Goal: Information Seeking & Learning: Learn about a topic

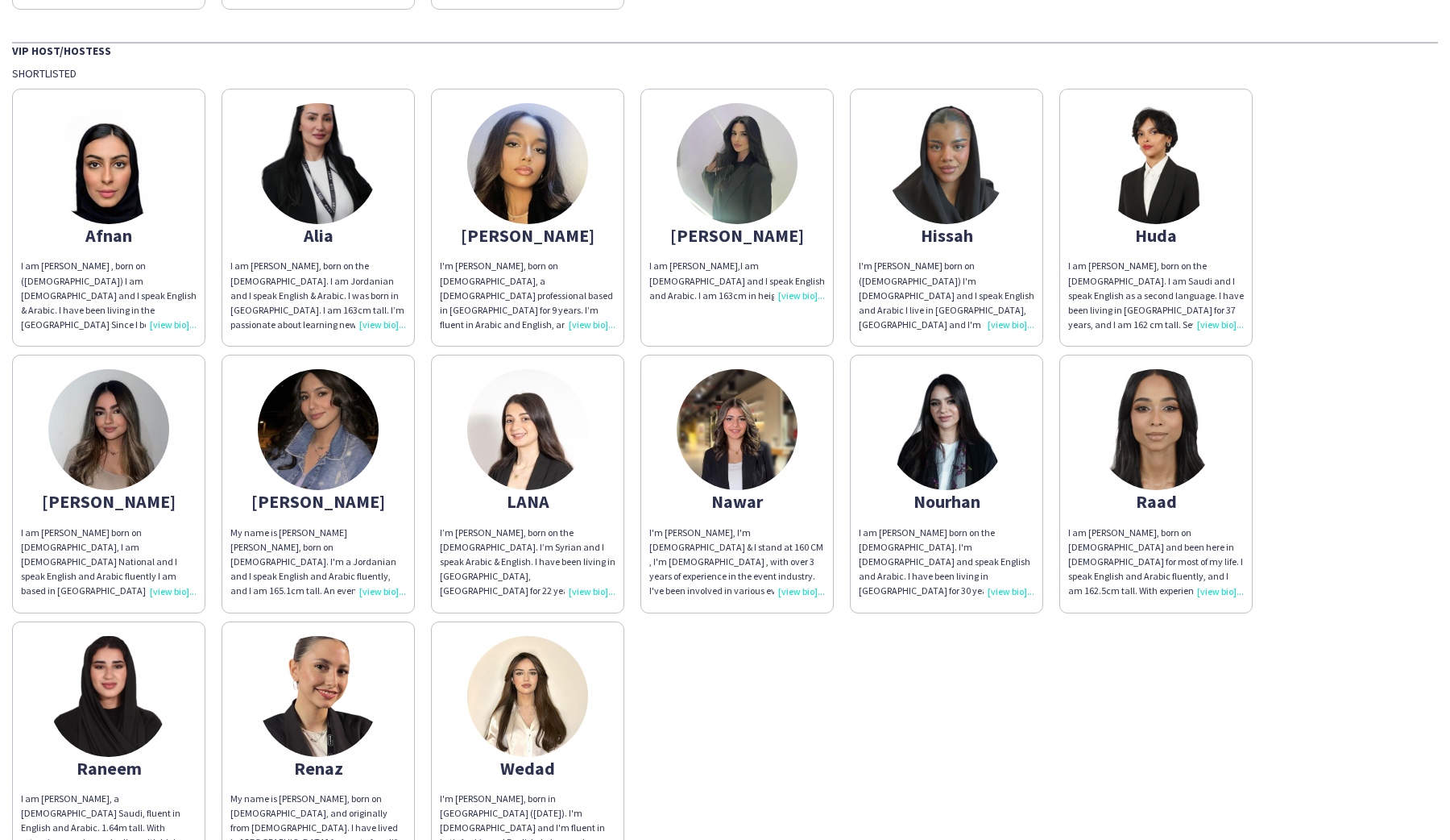
scroll to position [377, 0]
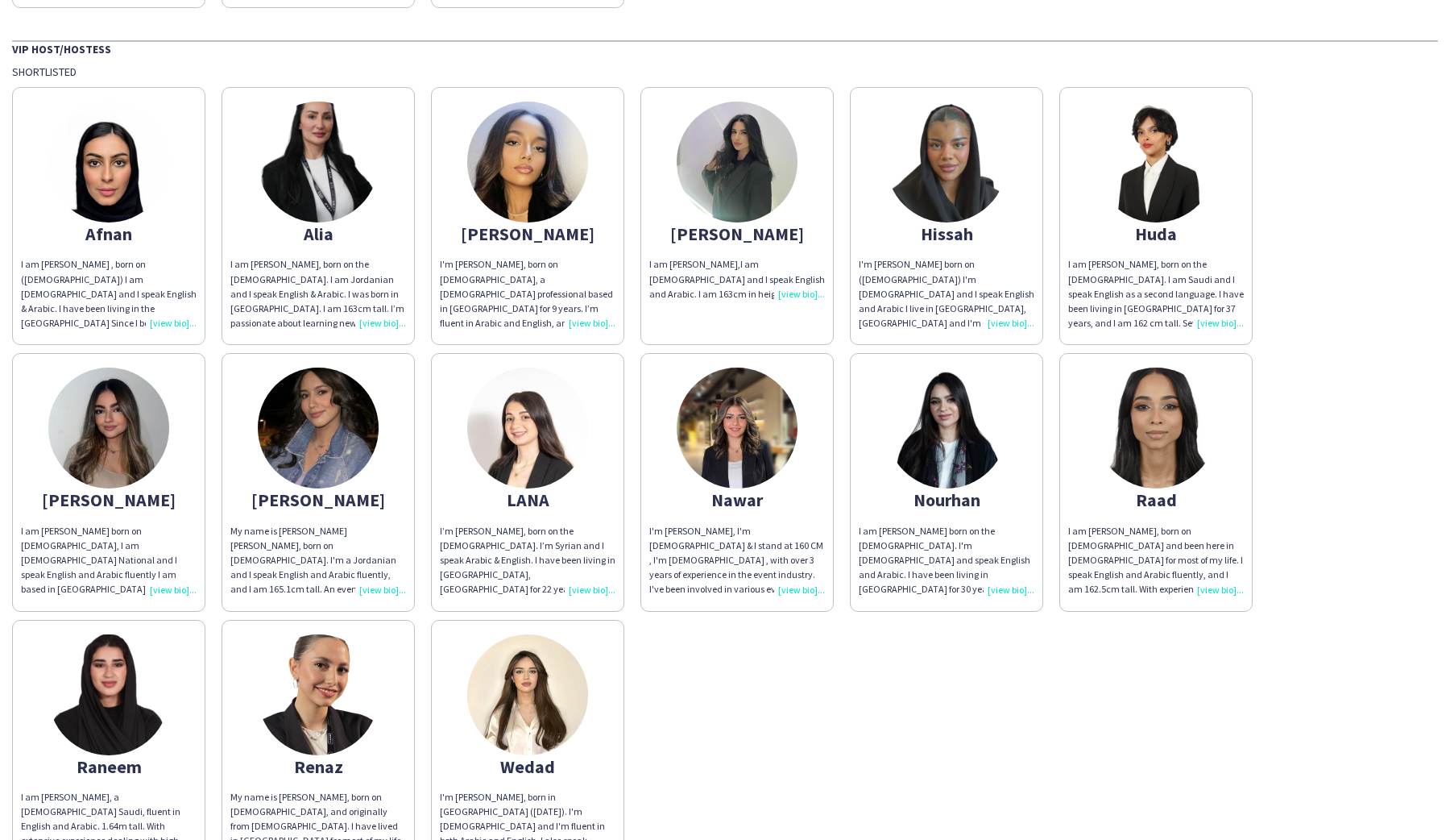
click at [788, 280] on div "I am [PERSON_NAME],I am [DEMOGRAPHIC_DATA] and I speak English and Arabic. I am…" at bounding box center [737, 279] width 176 height 44
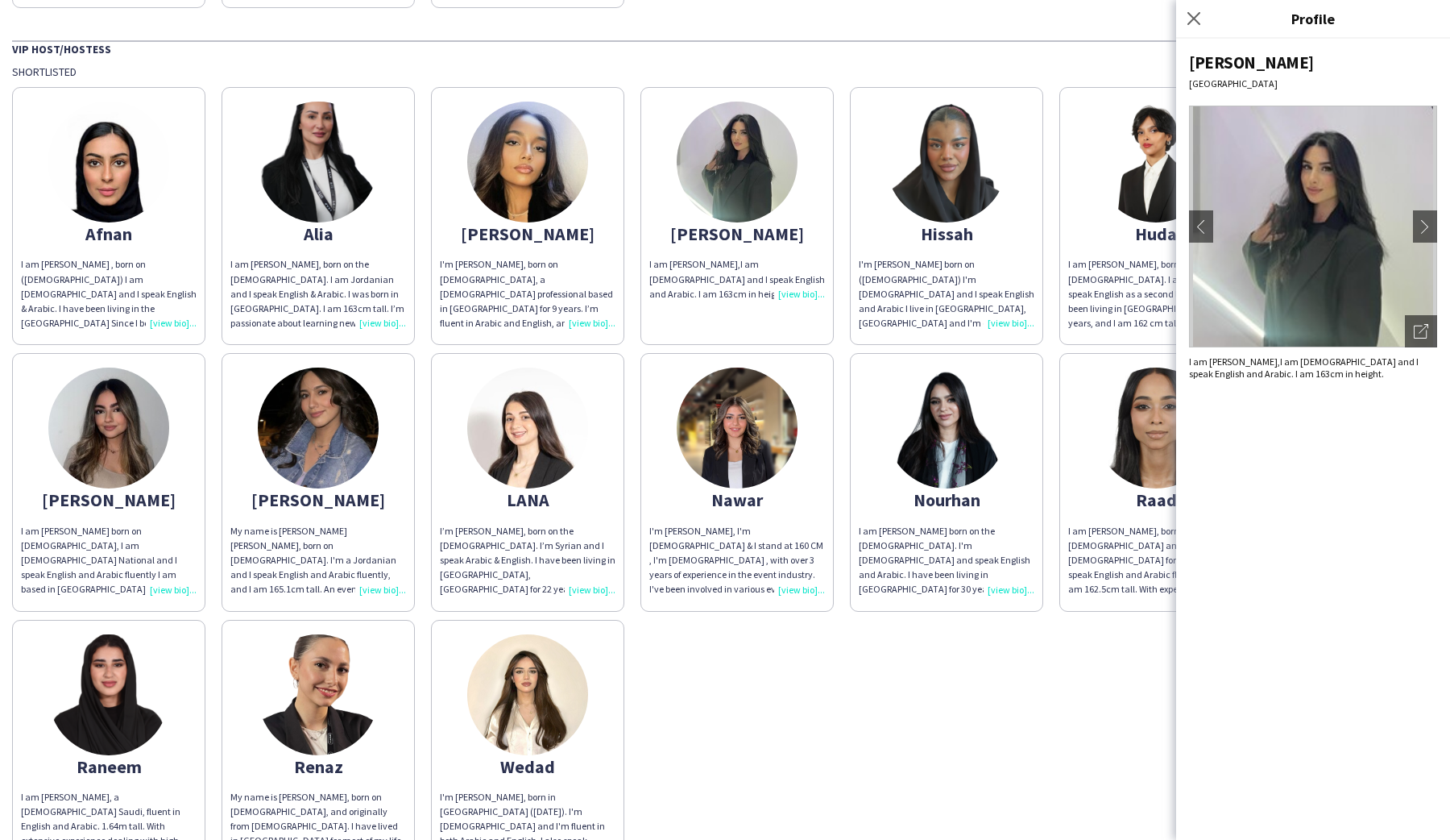
click at [1009, 321] on div "I'm [PERSON_NAME] born on ([DEMOGRAPHIC_DATA]) I'm [DEMOGRAPHIC_DATA] and I spe…" at bounding box center [947, 294] width 176 height 73
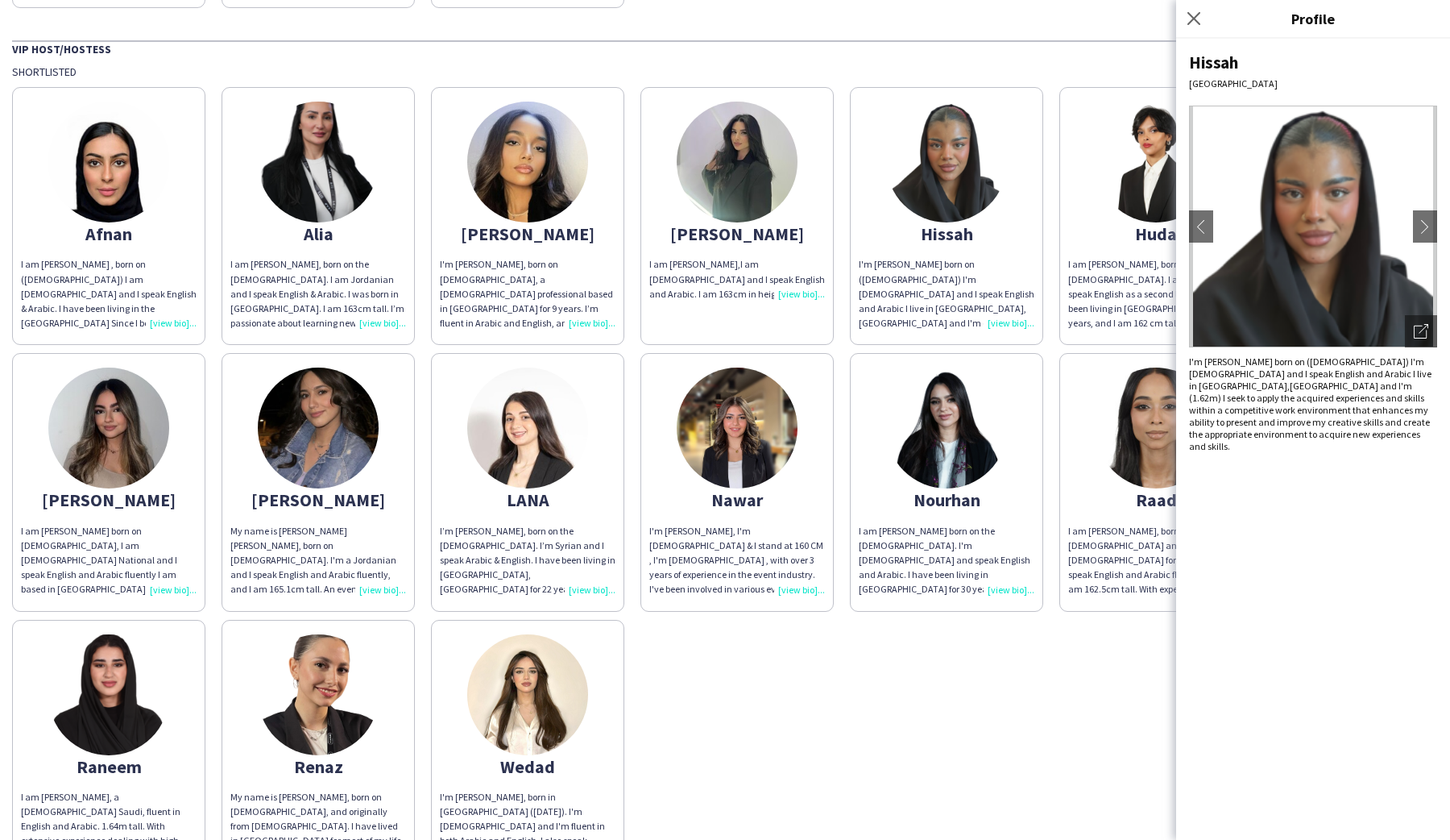
click at [786, 596] on div "I'm [PERSON_NAME], I'm [DEMOGRAPHIC_DATA] & I stand at 160 CM , I'm [DEMOGRAPHI…" at bounding box center [737, 561] width 176 height 73
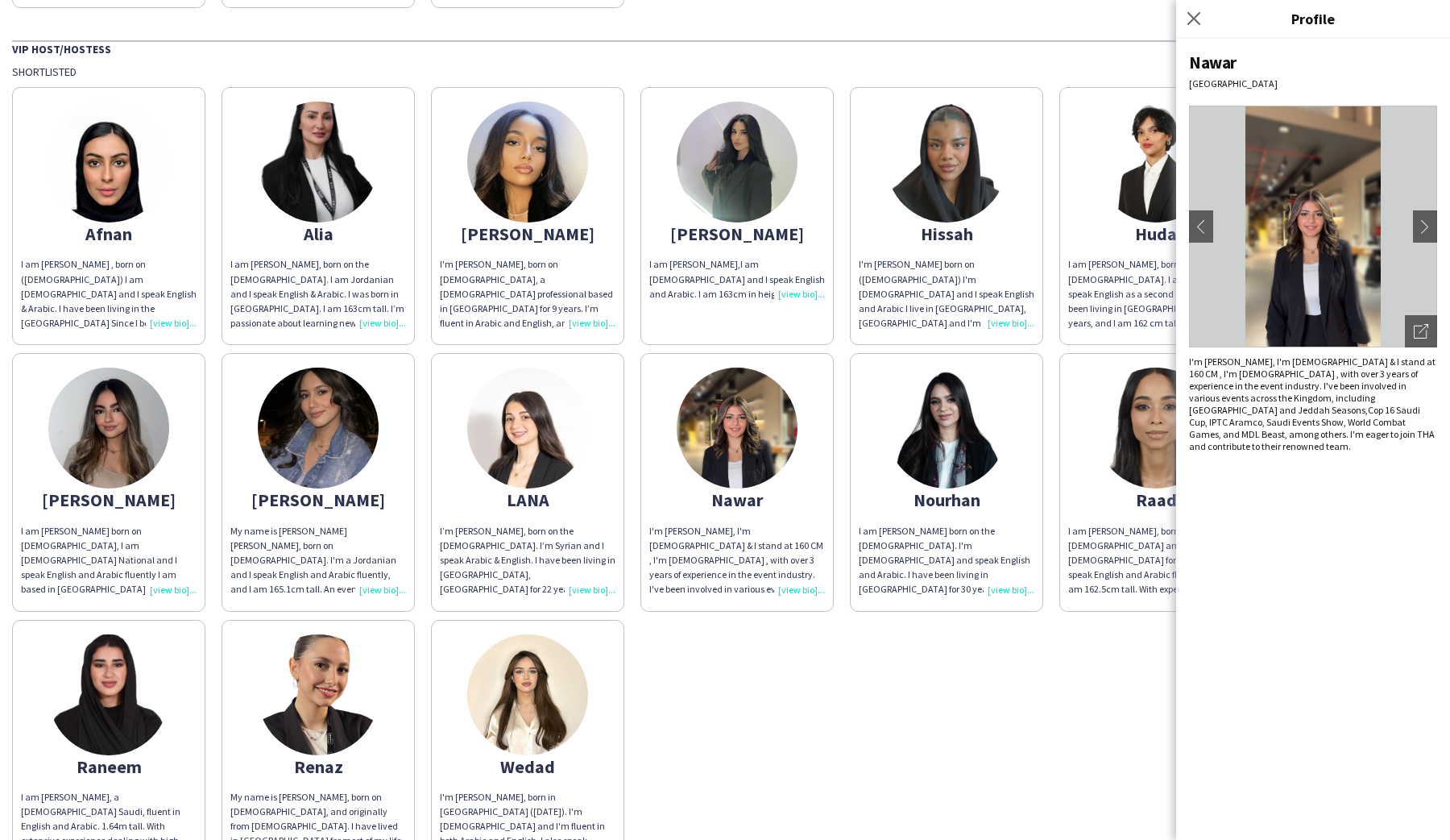
click at [777, 593] on div "I'm [PERSON_NAME], I'm [DEMOGRAPHIC_DATA] & I stand at 160 CM , I'm [DEMOGRAPHI…" at bounding box center [737, 561] width 176 height 73
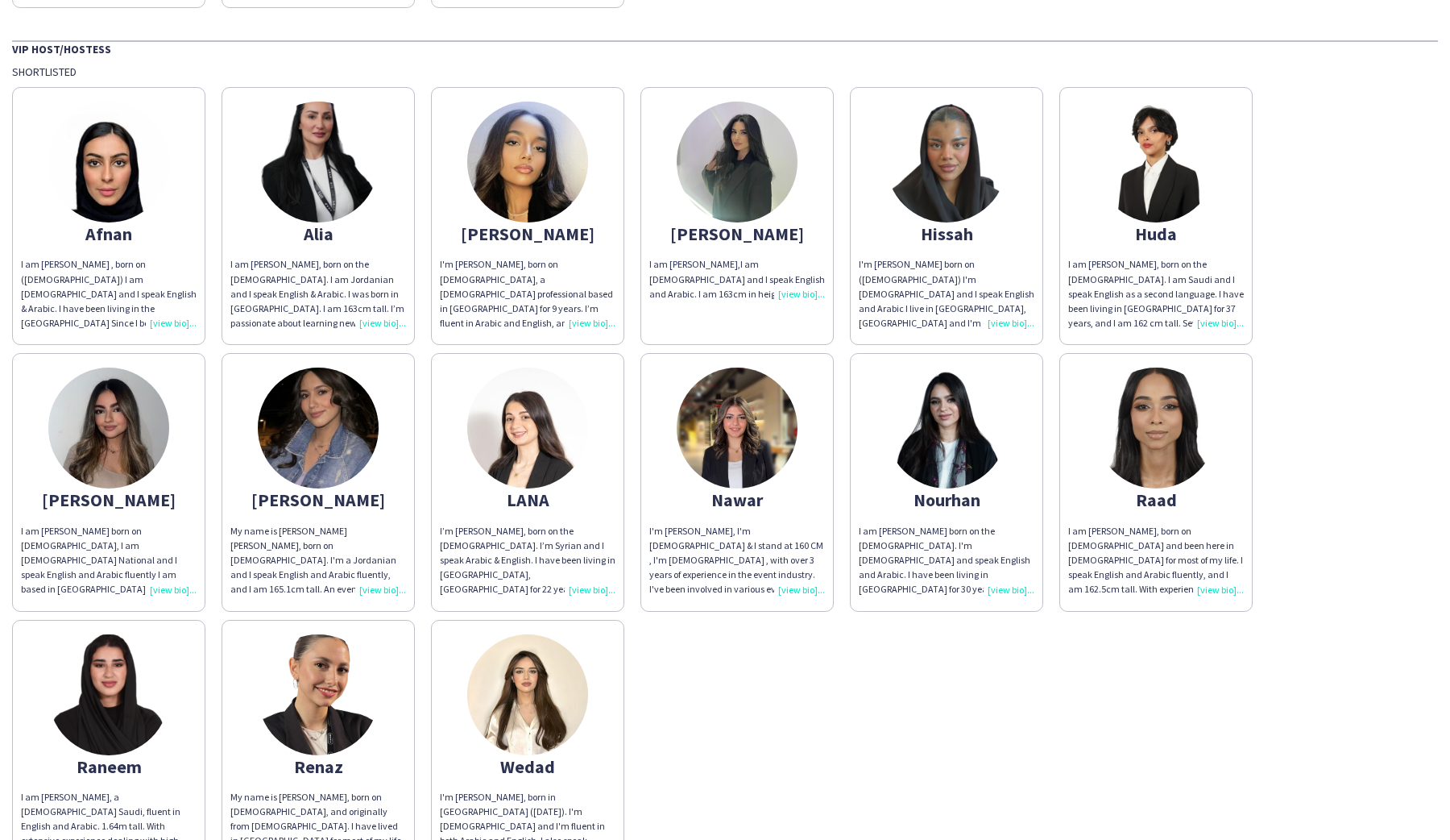
click at [995, 585] on div "I am [PERSON_NAME] born on the [DEMOGRAPHIC_DATA]. I'm [DEMOGRAPHIC_DATA] and s…" at bounding box center [947, 561] width 176 height 73
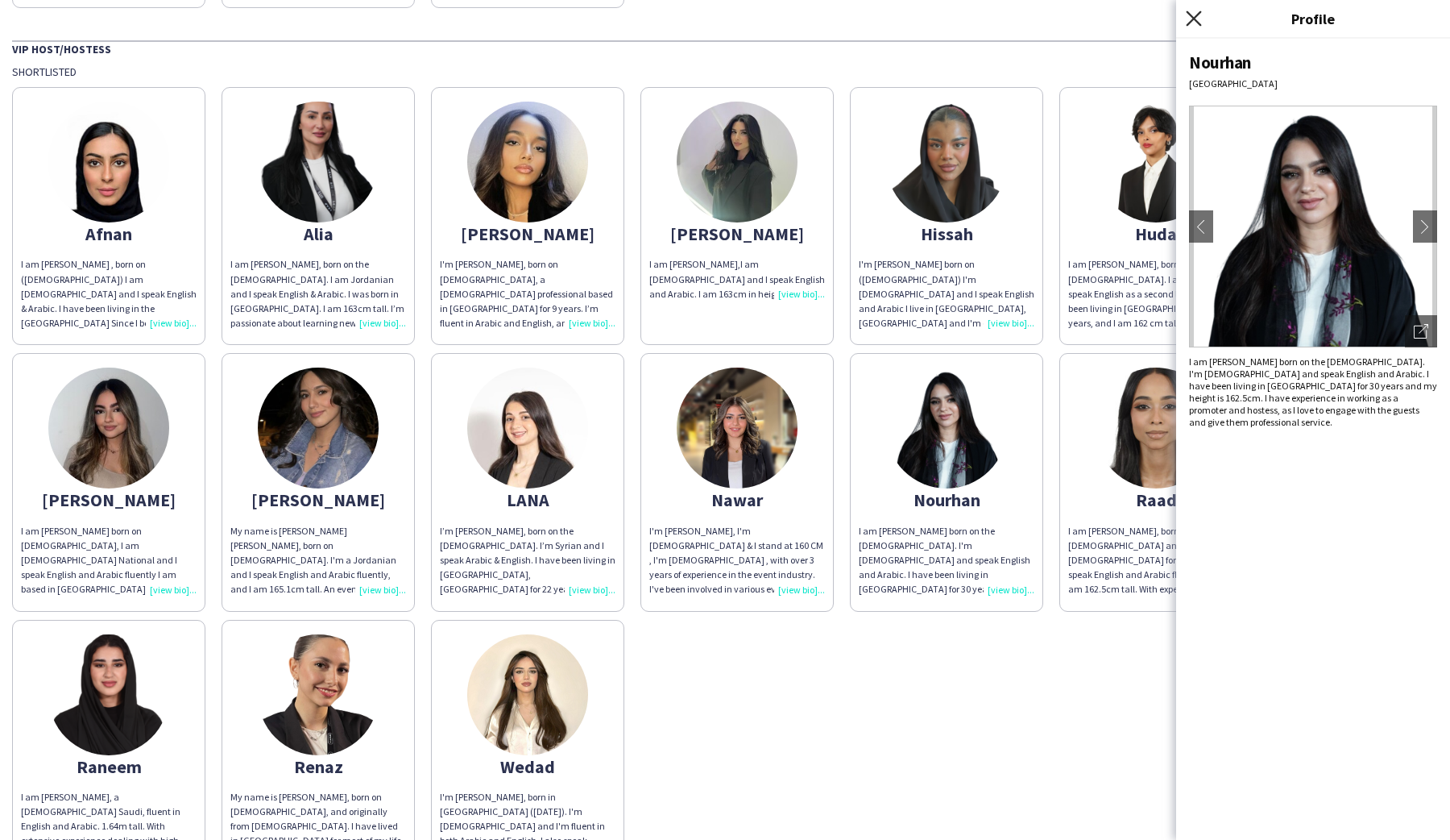
click at [1191, 16] on icon at bounding box center [1194, 18] width 15 height 15
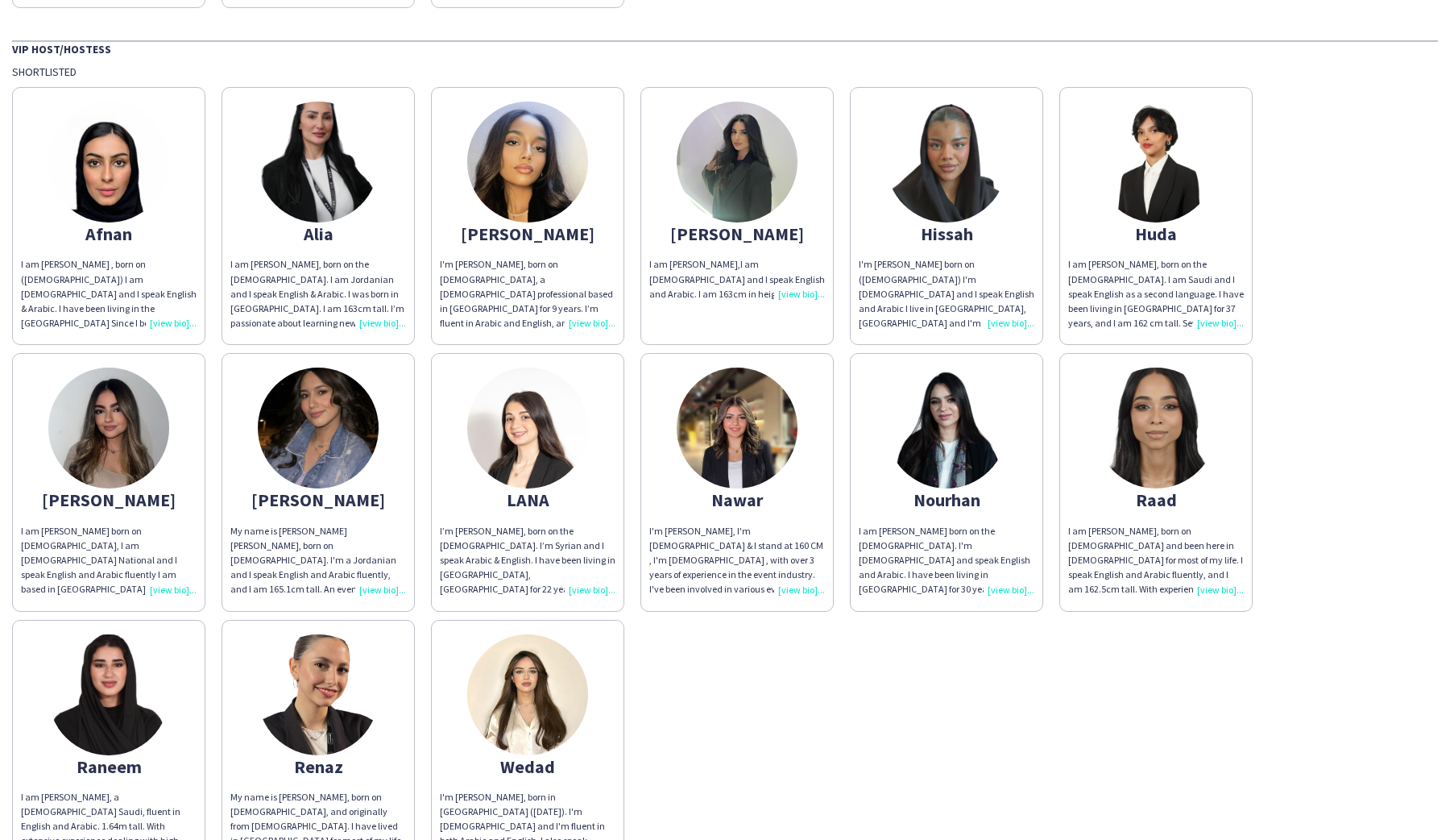
click at [1208, 585] on div "I am [PERSON_NAME], born on [DEMOGRAPHIC_DATA] and been here in [DEMOGRAPHIC_DA…" at bounding box center [1156, 561] width 176 height 73
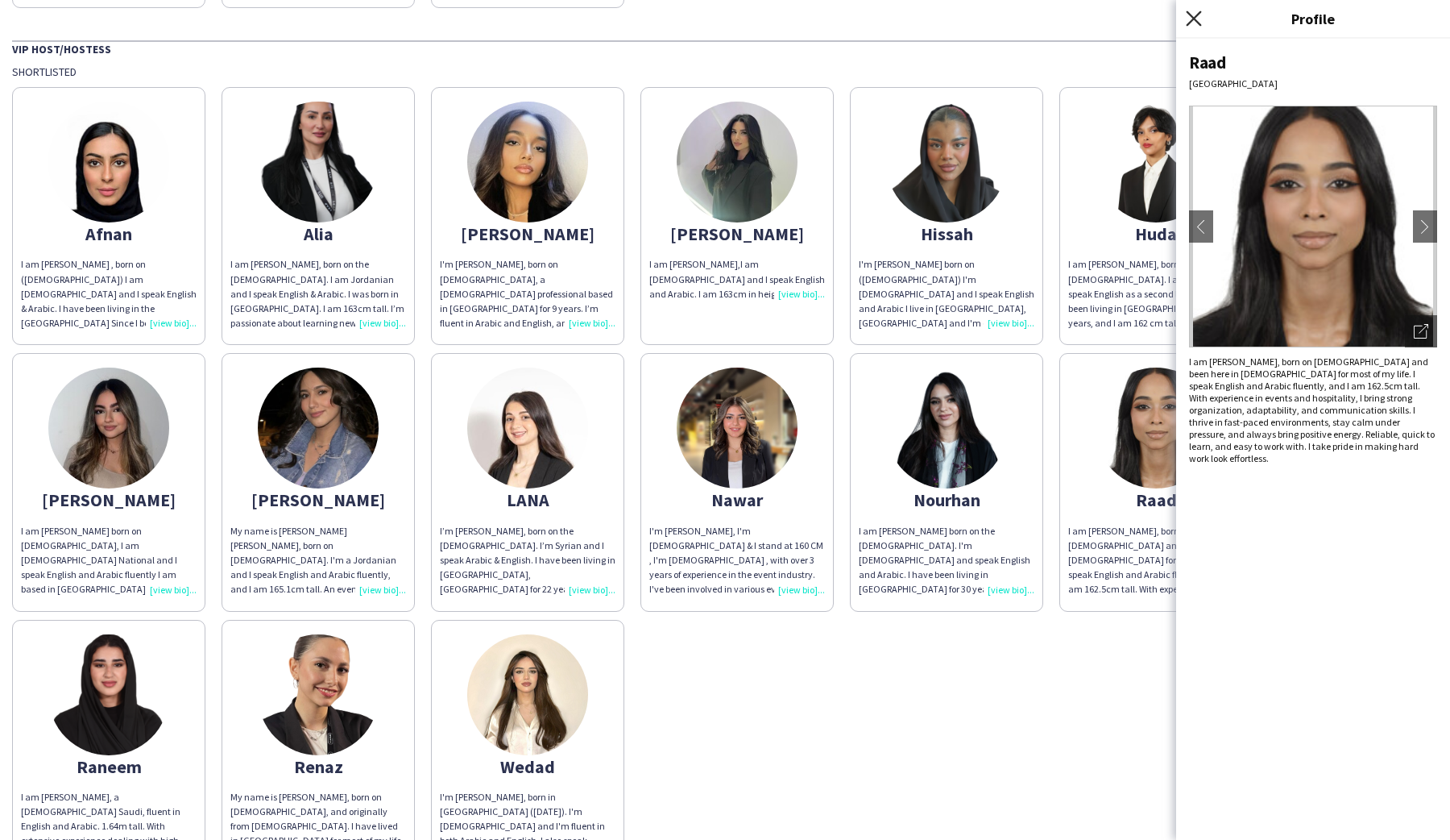
click at [1194, 21] on icon "Close pop-in" at bounding box center [1194, 18] width 15 height 15
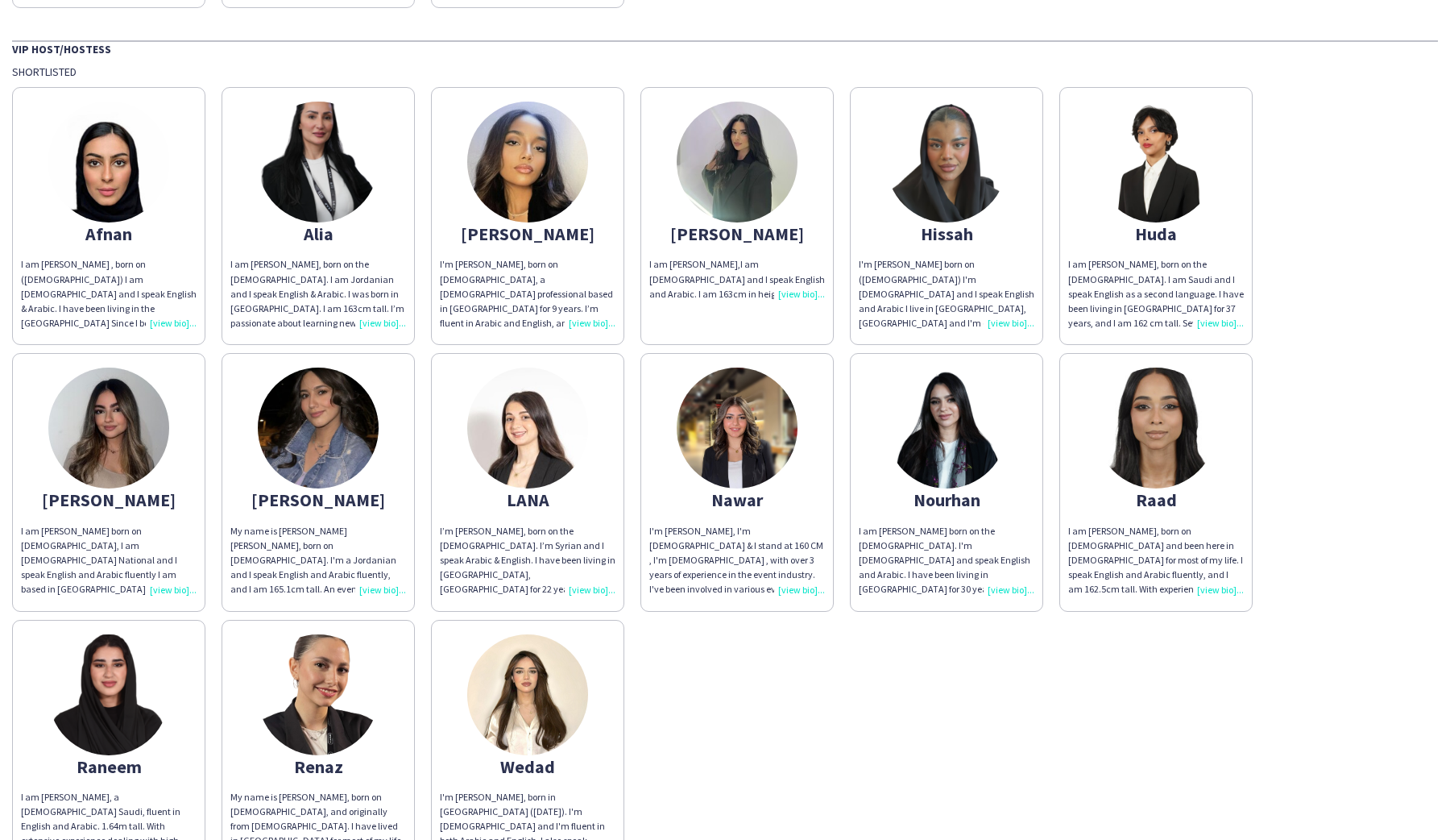
click at [584, 574] on div "I’m [PERSON_NAME], born on the [DEMOGRAPHIC_DATA]. I’m Syrian and I speak Arabi…" at bounding box center [528, 561] width 176 height 73
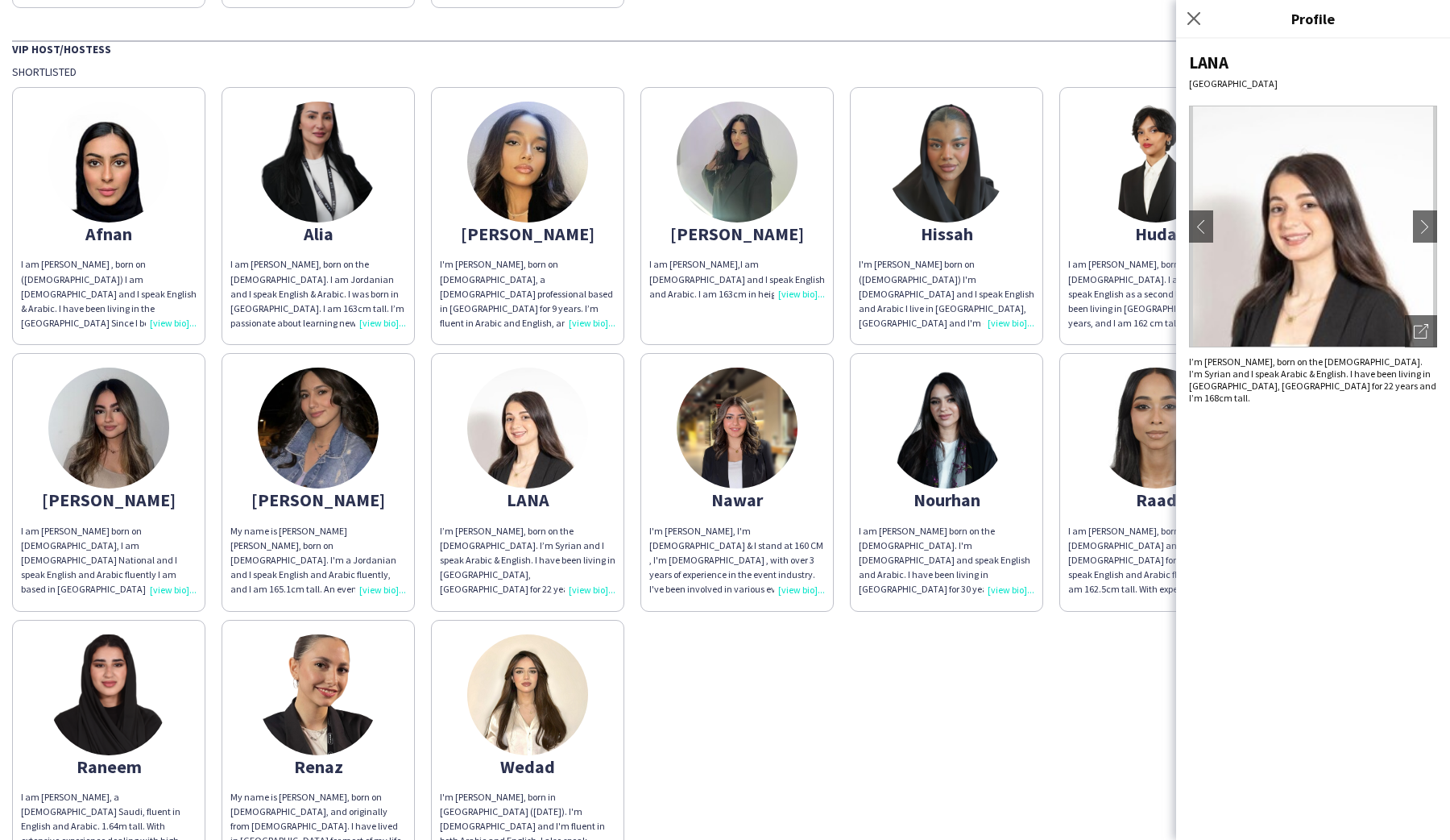
drag, startPoint x: 1194, startPoint y: 16, endPoint x: 1113, endPoint y: 48, distance: 87.1
click at [1194, 16] on icon "Close pop-in" at bounding box center [1194, 18] width 13 height 13
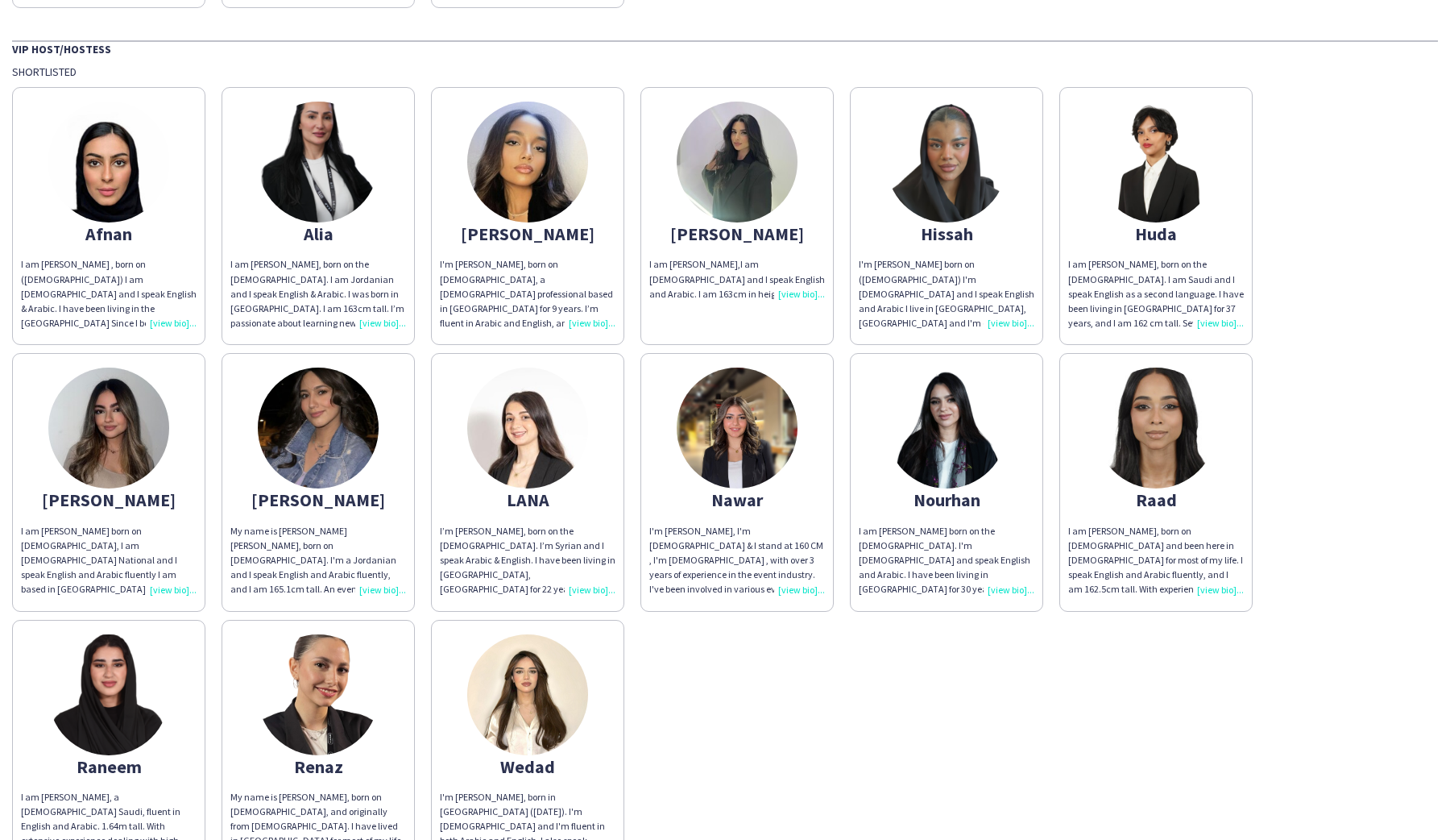
scroll to position [487, 0]
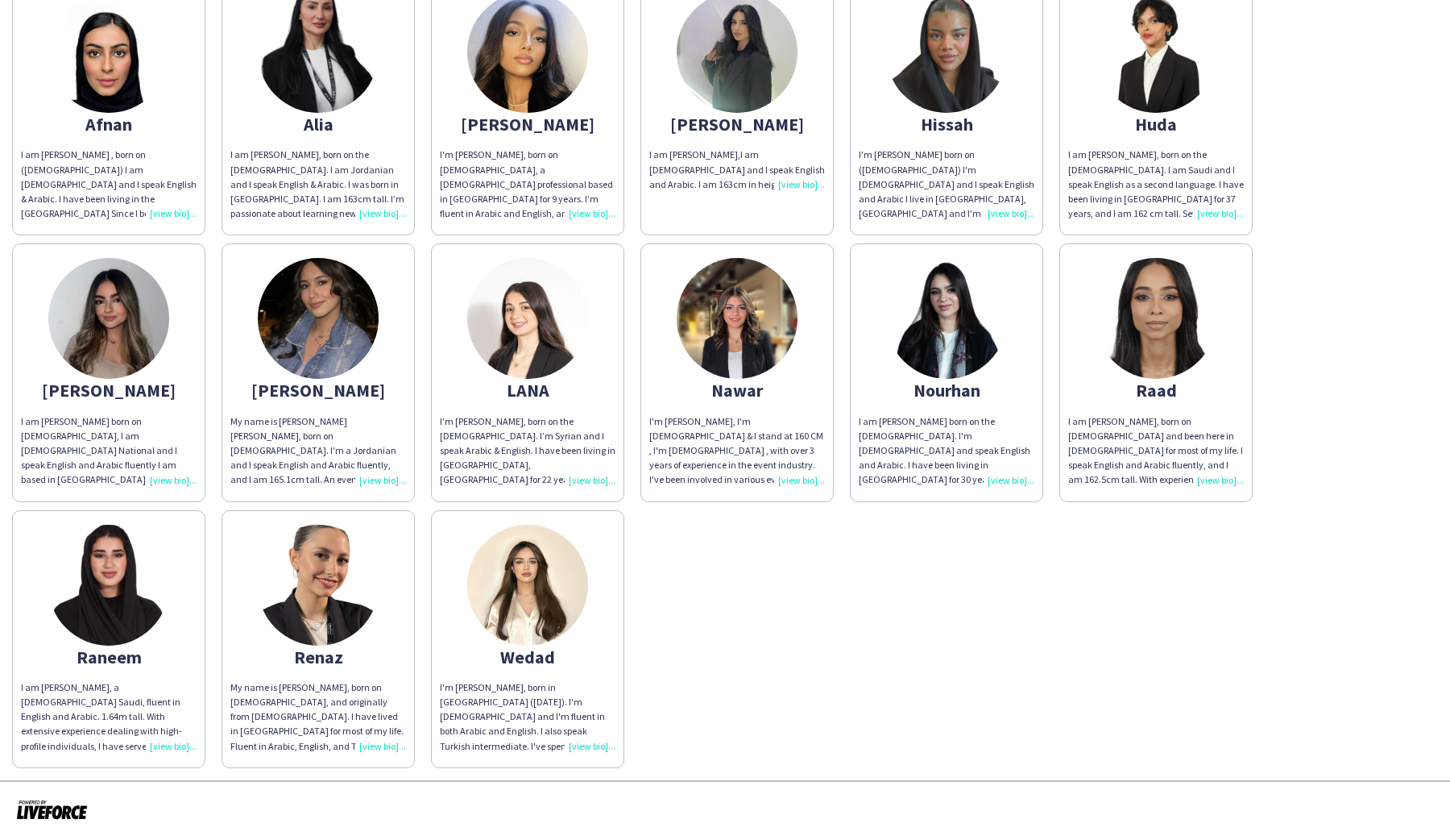
click at [573, 743] on div "I'm [PERSON_NAME], born in [GEOGRAPHIC_DATA] ([DATE]). I'm [DEMOGRAPHIC_DATA] a…" at bounding box center [528, 717] width 176 height 73
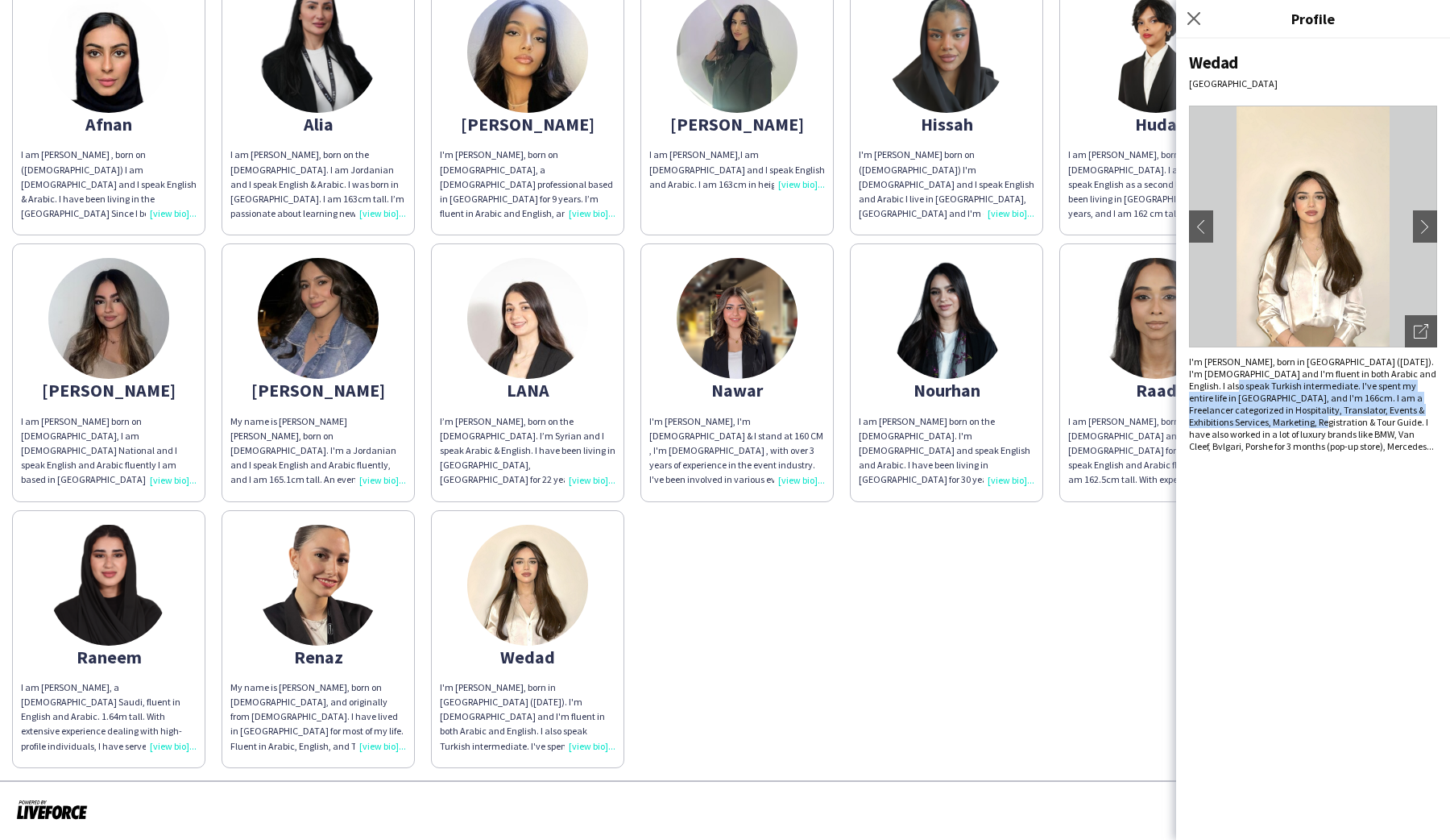
drag, startPoint x: 1198, startPoint y: 379, endPoint x: 1300, endPoint y: 427, distance: 112.7
click at [1300, 426] on div "I'm [PERSON_NAME], born in [GEOGRAPHIC_DATA] ([DATE]). I'm [DEMOGRAPHIC_DATA] a…" at bounding box center [1313, 403] width 248 height 97
click at [1298, 430] on div "I'm [PERSON_NAME], born in [GEOGRAPHIC_DATA] ([DATE]). I'm [DEMOGRAPHIC_DATA] a…" at bounding box center [1313, 403] width 248 height 97
click at [1200, 15] on icon "Close pop-in" at bounding box center [1194, 18] width 15 height 15
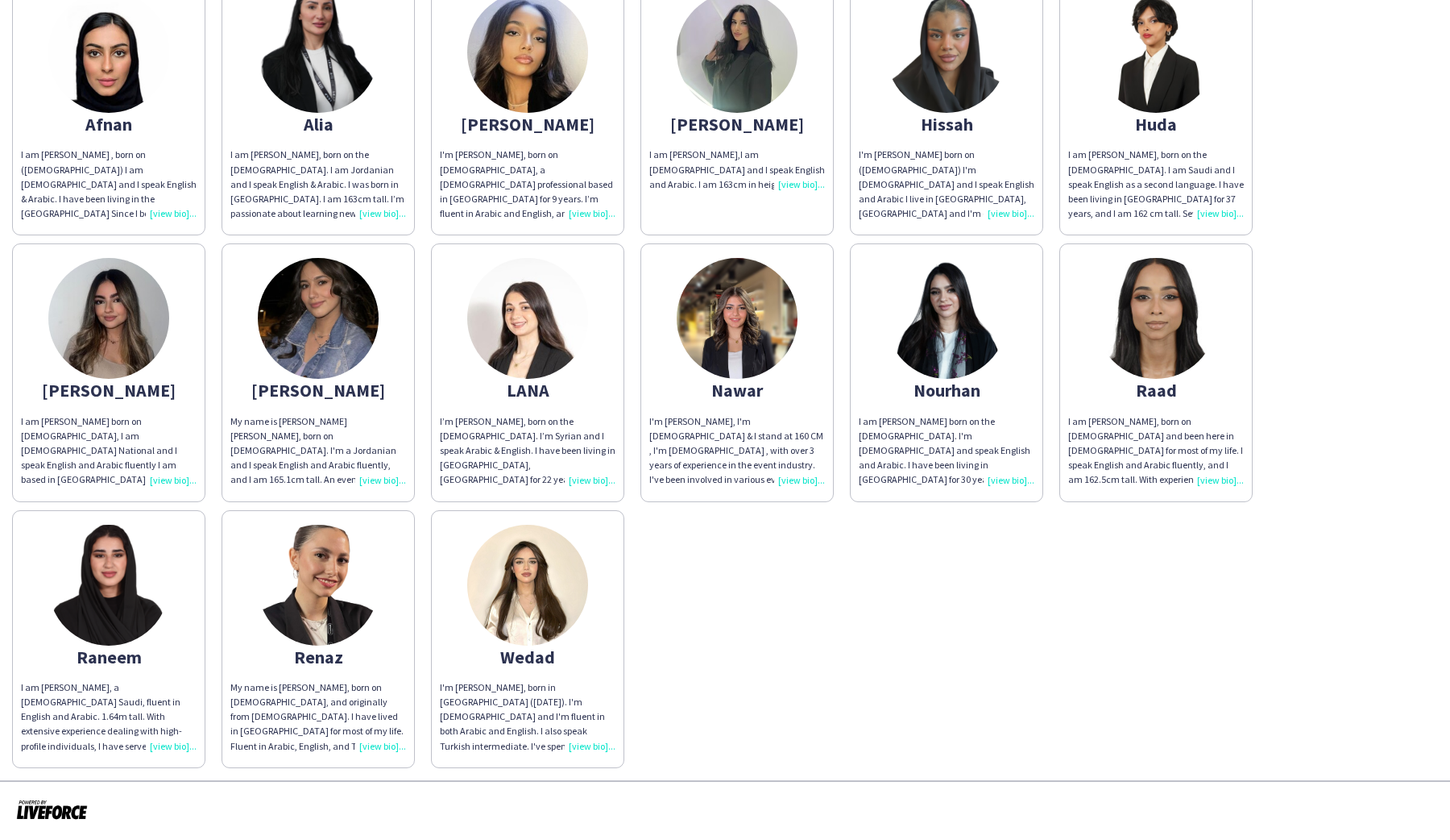
click at [339, 663] on div "Renaz" at bounding box center [319, 656] width 176 height 15
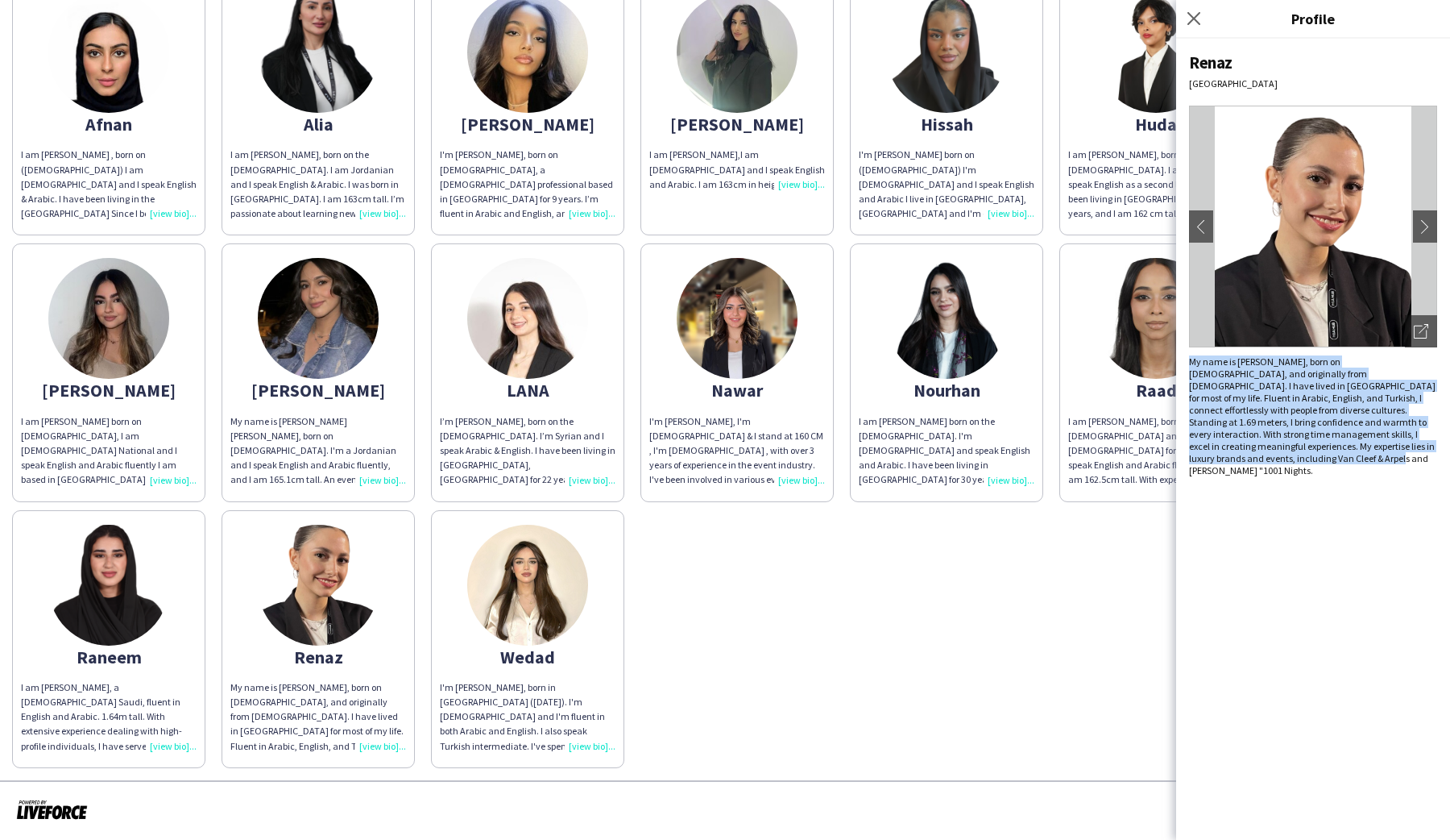
drag, startPoint x: 1190, startPoint y: 358, endPoint x: 1413, endPoint y: 467, distance: 248.2
click at [1445, 455] on div "Renaz [GEOGRAPHIC_DATA] chevron-left chevron-right Open photos pop-in My name i…" at bounding box center [1313, 438] width 274 height 801
drag, startPoint x: 1374, startPoint y: 475, endPoint x: 1264, endPoint y: 488, distance: 110.8
click at [1370, 475] on div "Renaz [GEOGRAPHIC_DATA] chevron-left chevron-right Open photos pop-in My name i…" at bounding box center [1313, 438] width 274 height 801
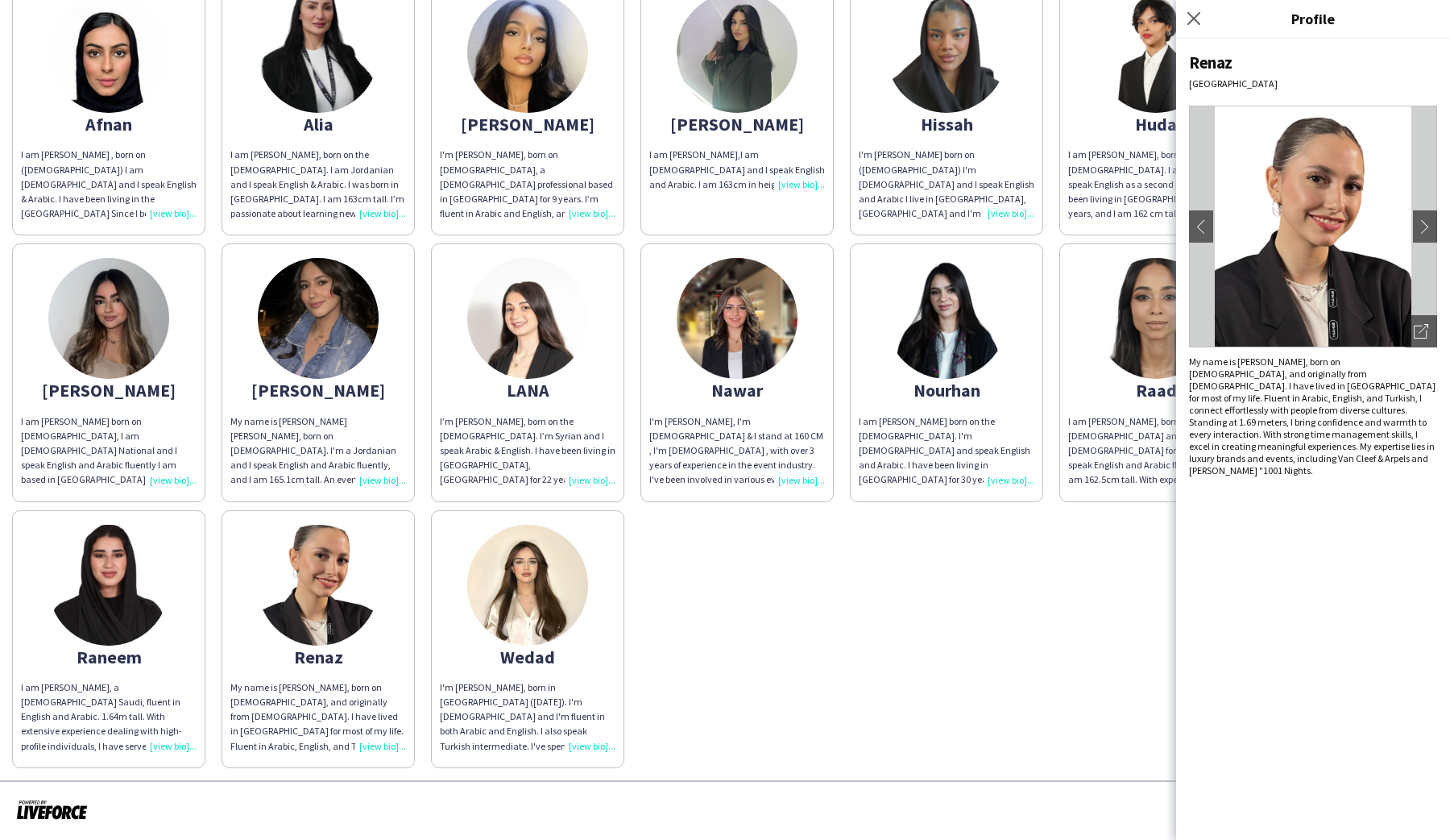
click at [177, 626] on app-share-pages-crew-card "[PERSON_NAME] I am [PERSON_NAME], a [DEMOGRAPHIC_DATA] Saudi, fluent in English…" at bounding box center [109, 639] width 193 height 258
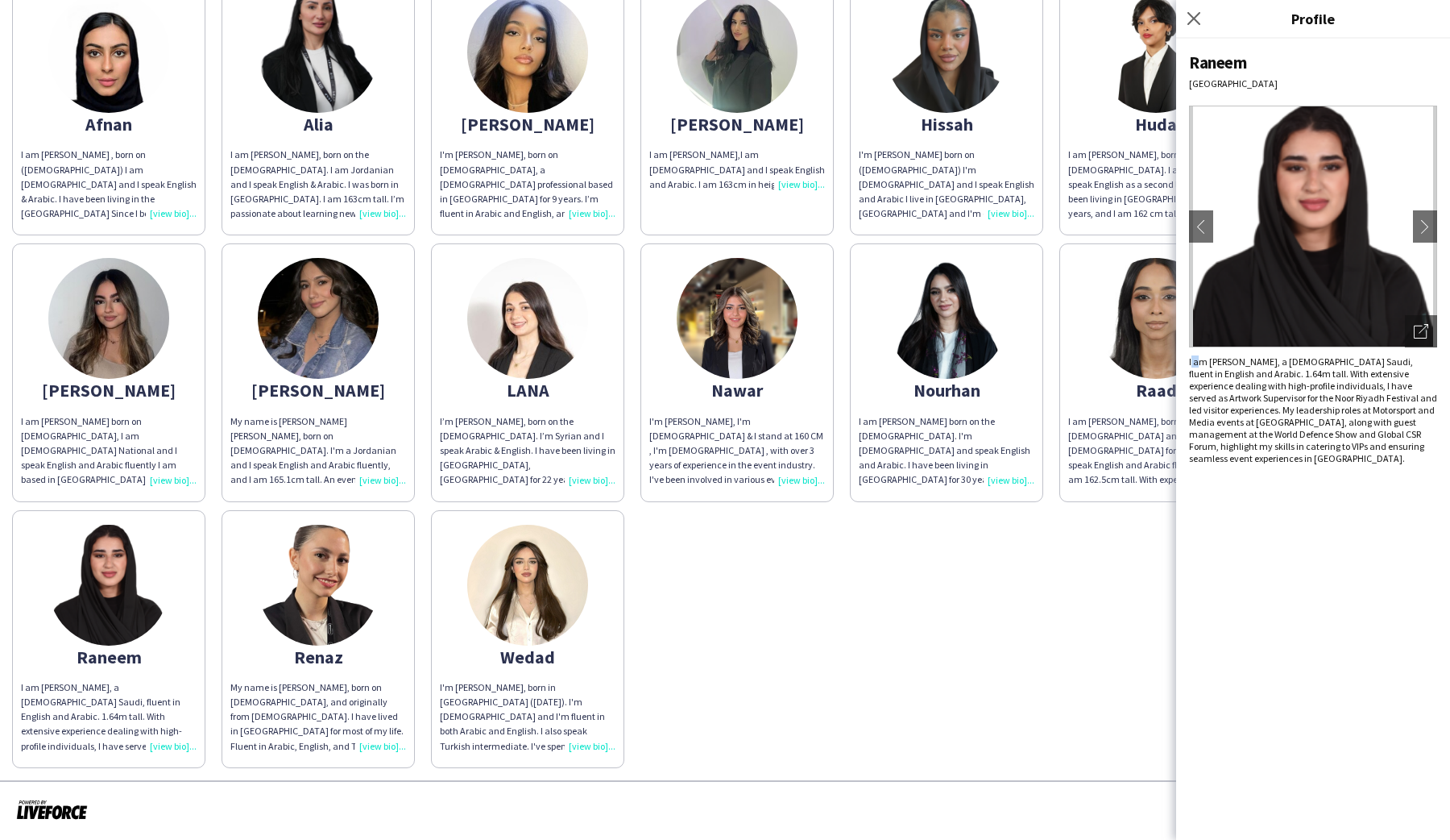
drag, startPoint x: 1191, startPoint y: 362, endPoint x: 1224, endPoint y: 361, distance: 33.0
click at [1201, 361] on div "I am [PERSON_NAME], a [DEMOGRAPHIC_DATA] Saudi, fluent in English and Arabic. 1…" at bounding box center [1313, 409] width 248 height 109
drag, startPoint x: 1262, startPoint y: 377, endPoint x: 1255, endPoint y: 386, distance: 11.4
click at [1263, 382] on div "I am [PERSON_NAME], a [DEMOGRAPHIC_DATA] Saudi, fluent in English and Arabic. 1…" at bounding box center [1313, 409] width 248 height 109
click at [1190, 15] on icon at bounding box center [1194, 18] width 15 height 15
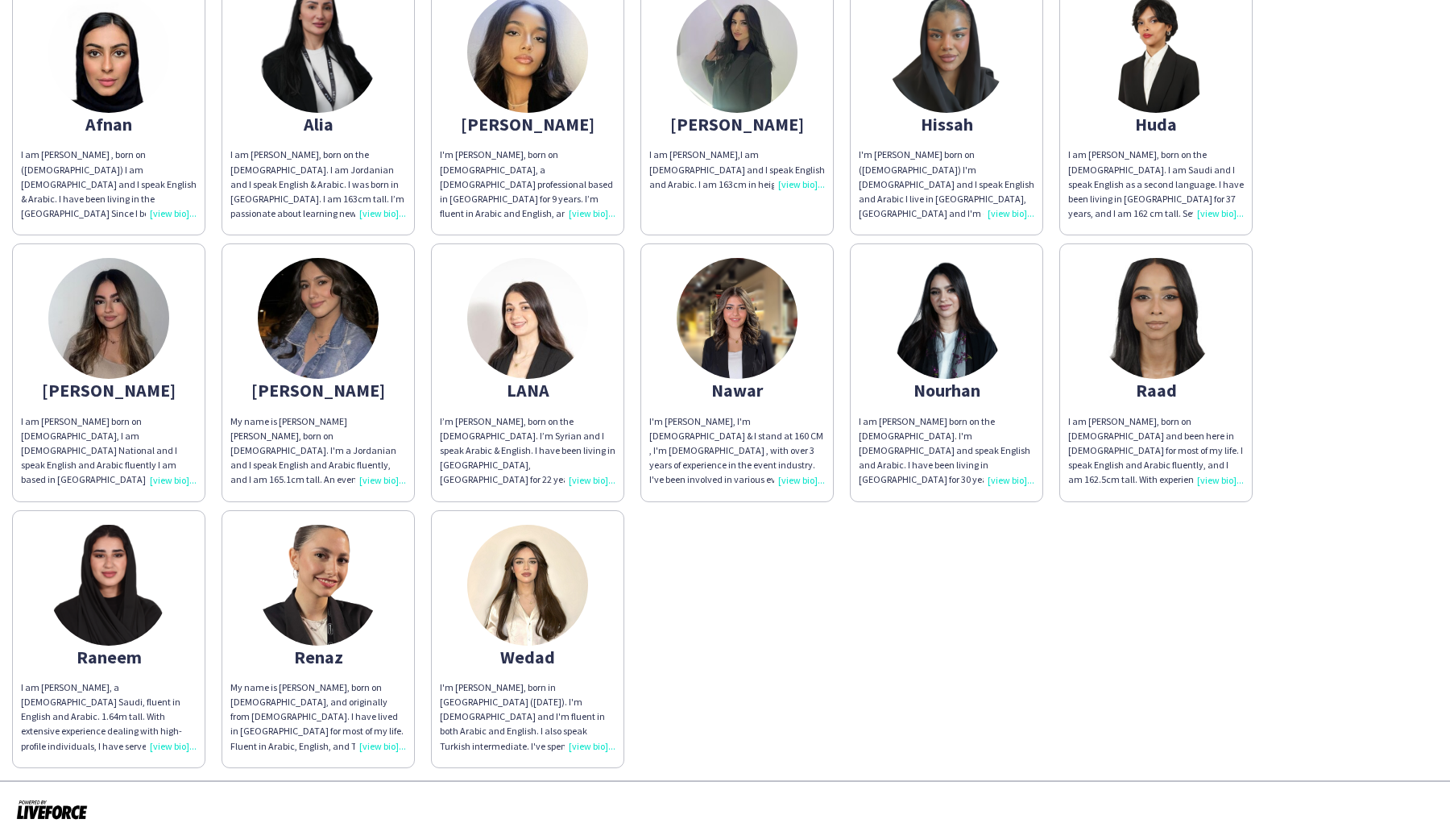
click at [166, 483] on div "I am [PERSON_NAME] born on [DEMOGRAPHIC_DATA], I am [DEMOGRAPHIC_DATA] National…" at bounding box center [109, 451] width 176 height 73
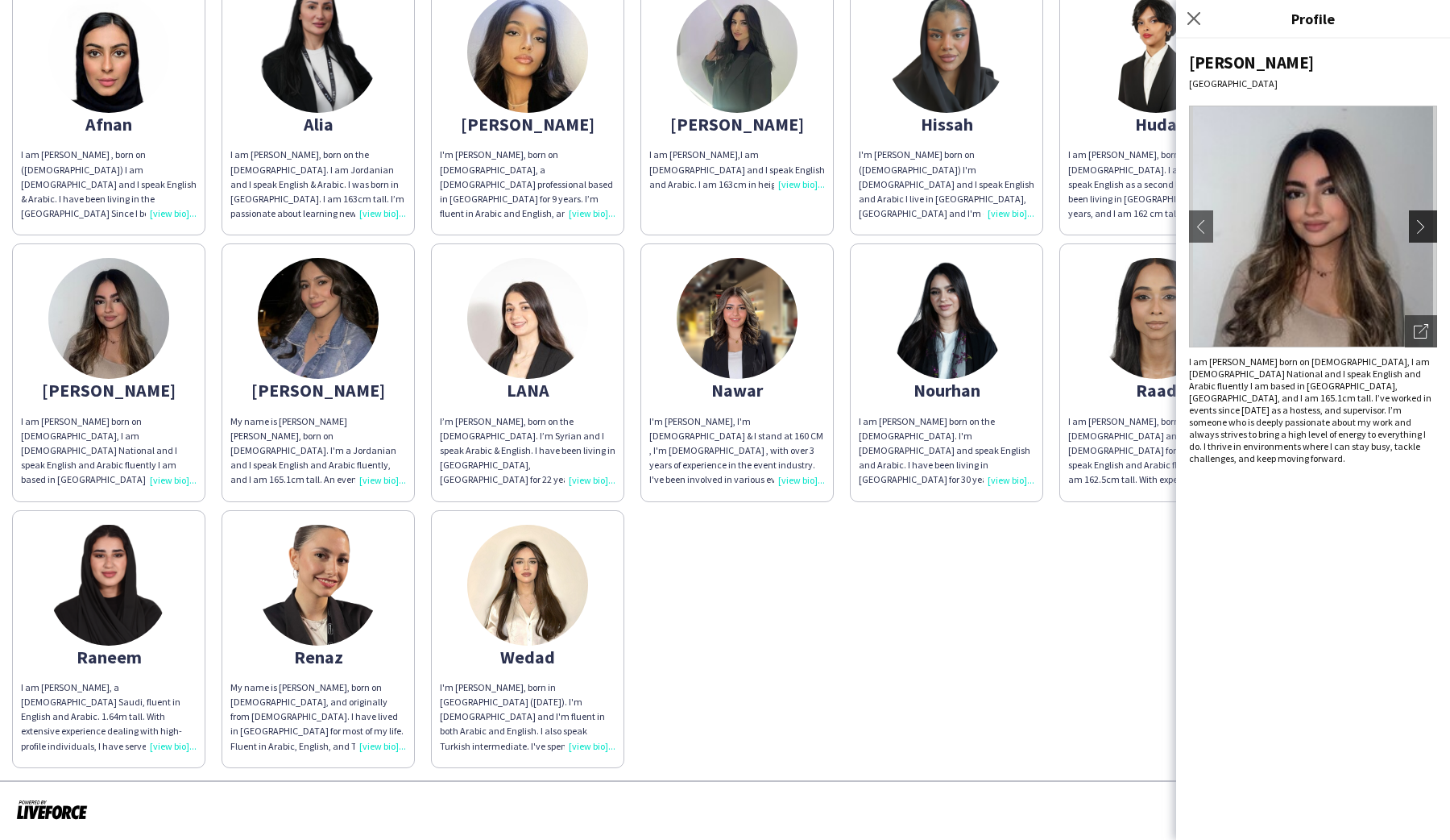
click at [1426, 231] on app-icon "chevron-right" at bounding box center [1425, 226] width 22 height 15
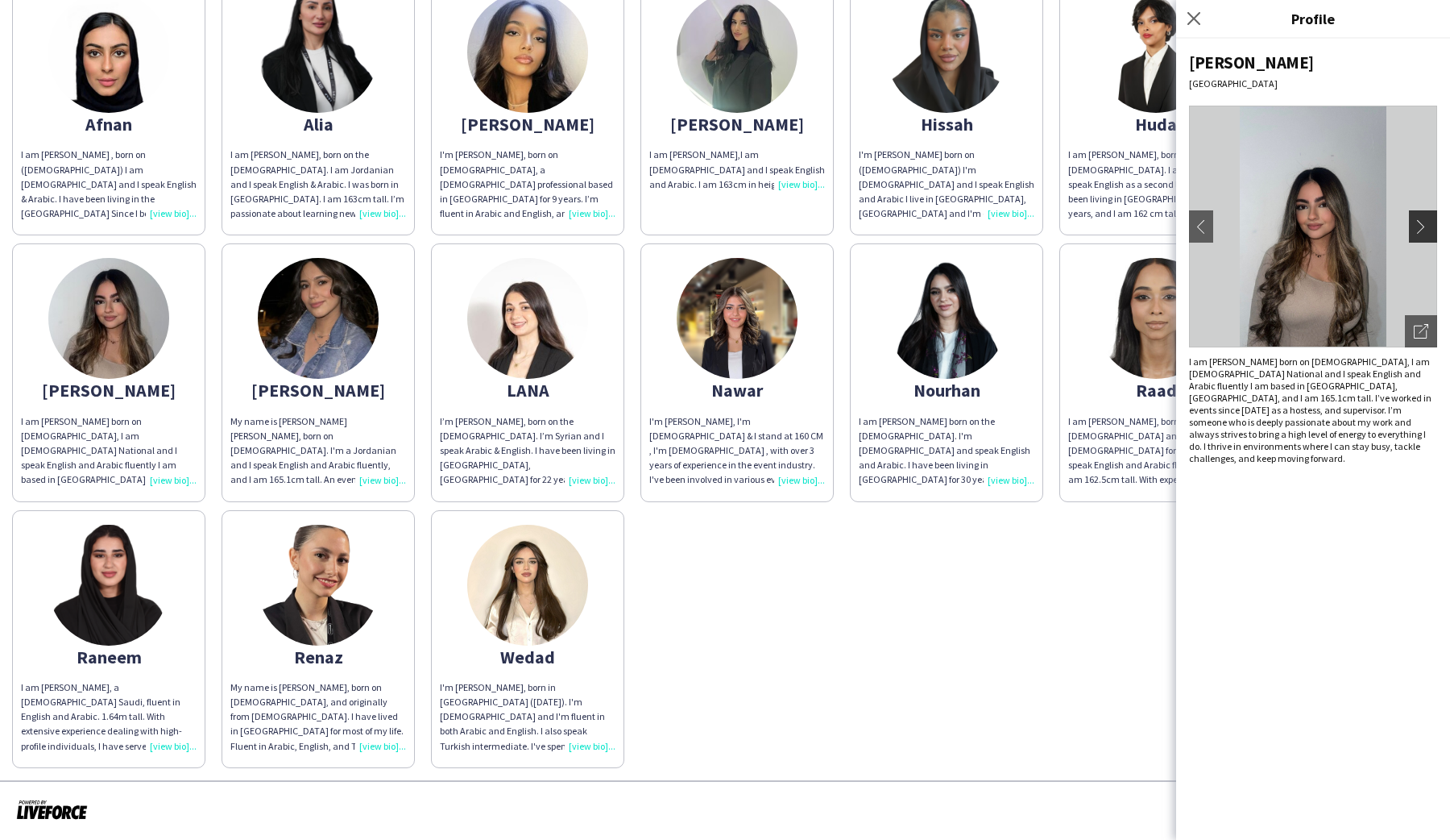
click at [1415, 218] on button "chevron-right" at bounding box center [1425, 226] width 32 height 32
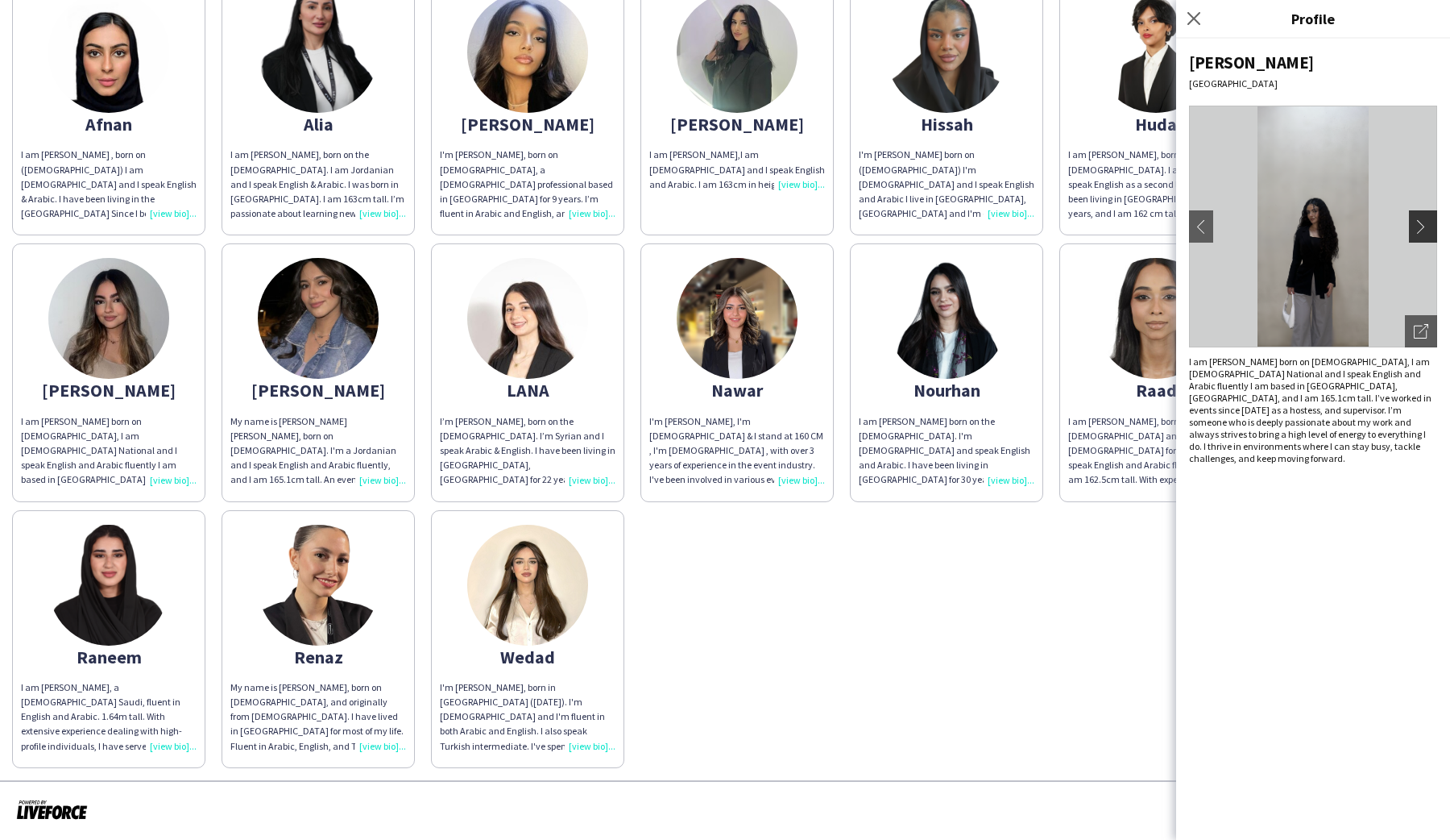
click at [1415, 218] on button "chevron-right" at bounding box center [1425, 226] width 32 height 32
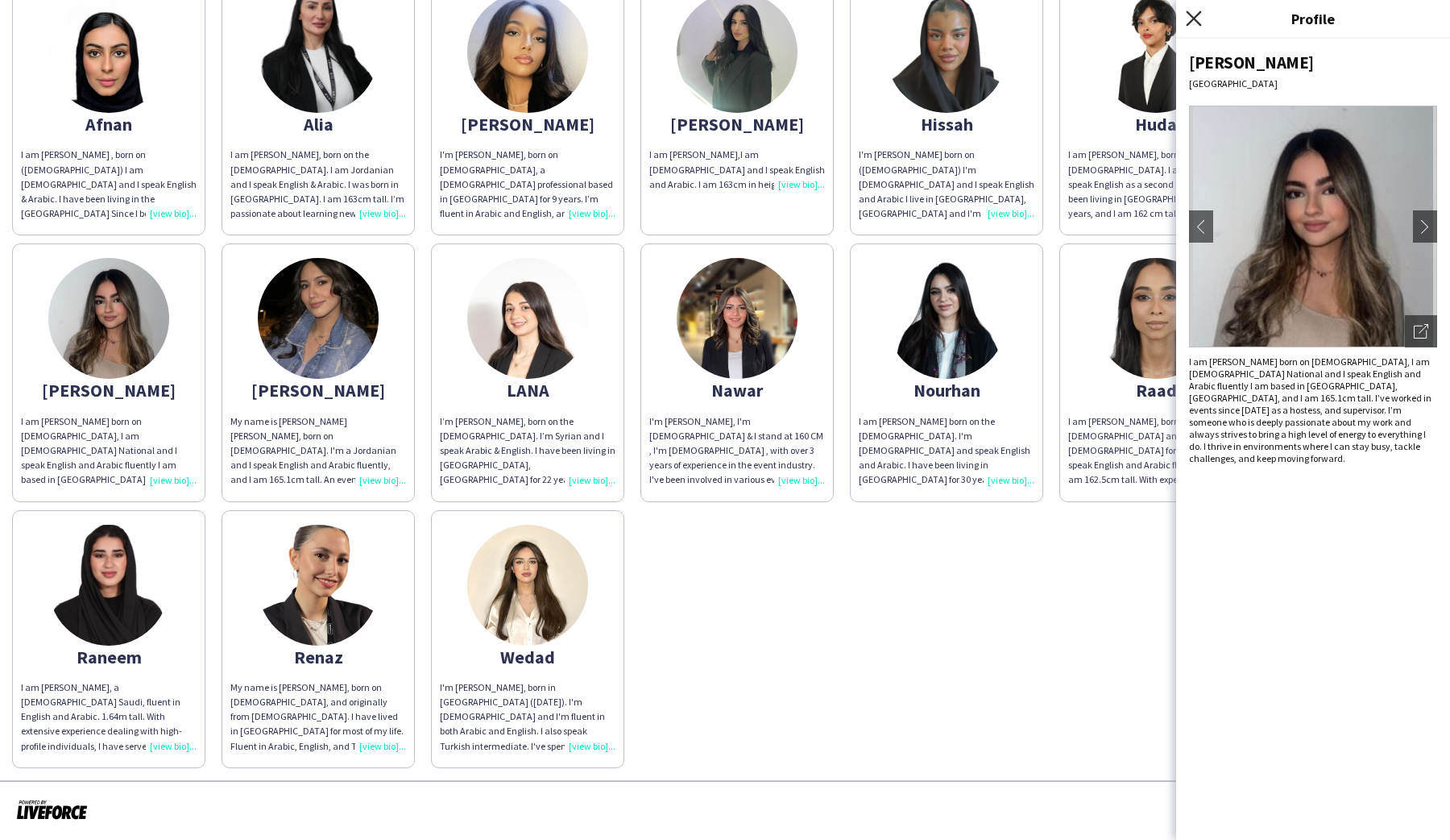
click at [1198, 21] on icon "Close pop-in" at bounding box center [1194, 18] width 15 height 15
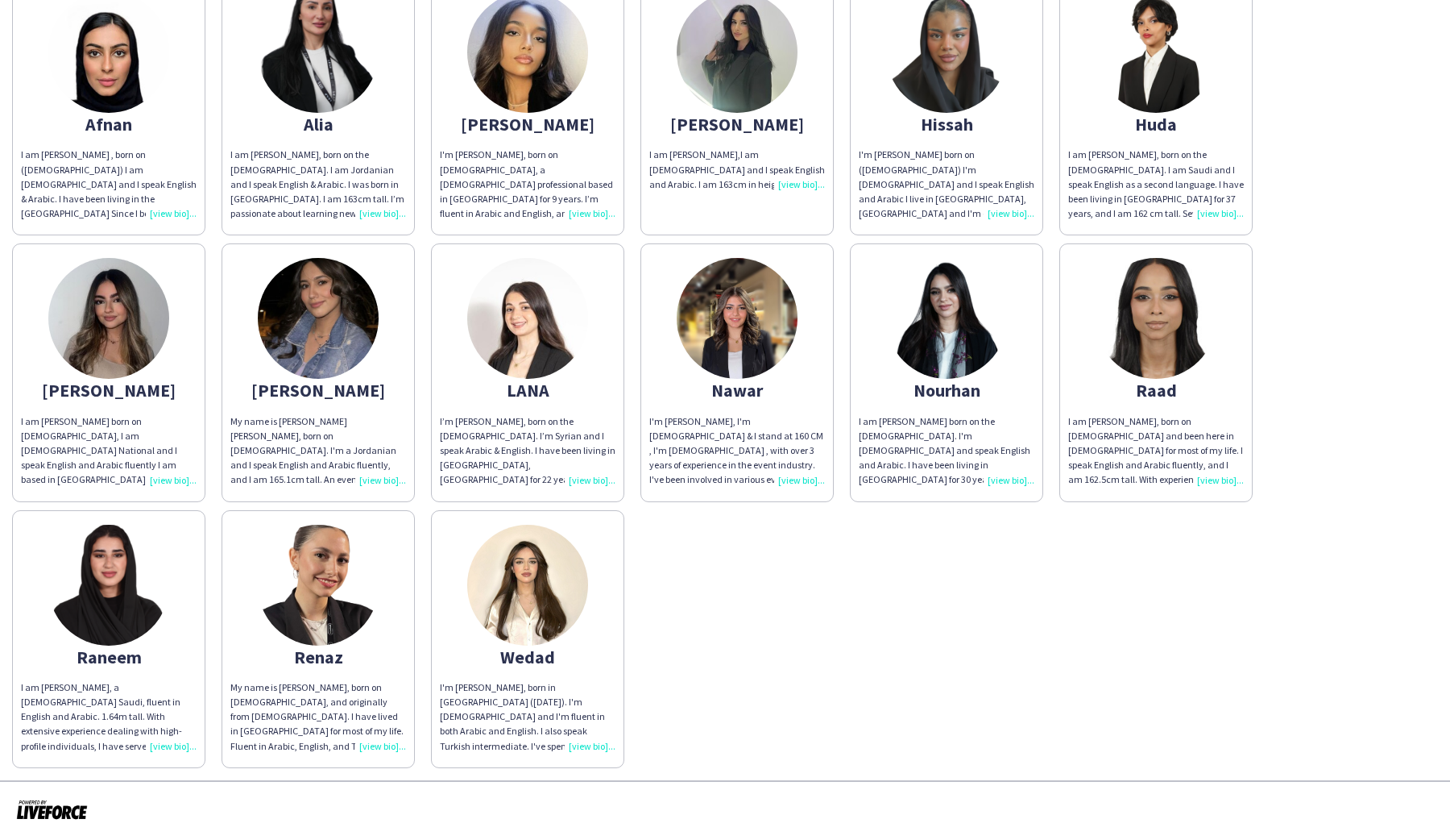
click at [948, 25] on img at bounding box center [946, 52] width 120 height 120
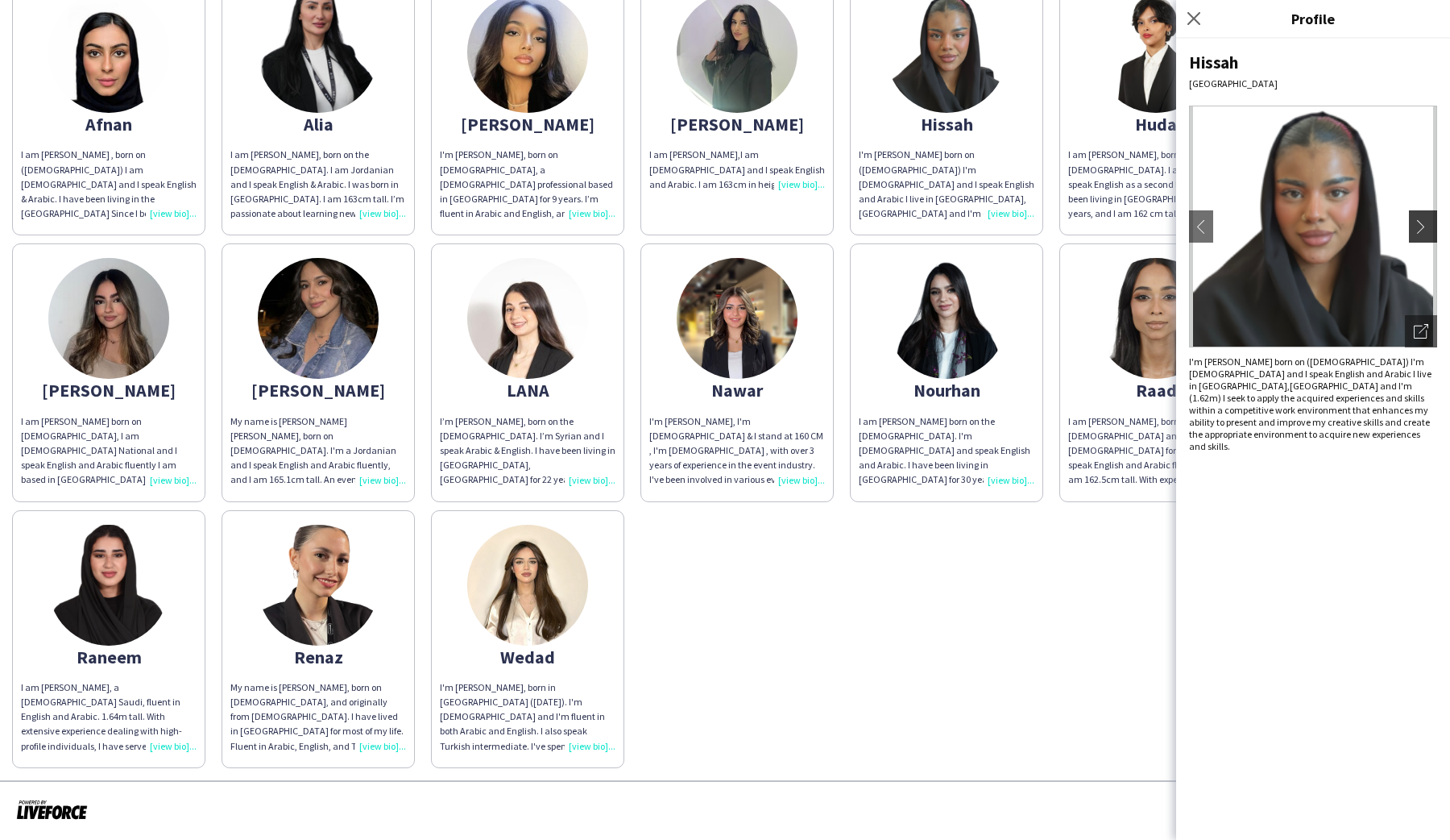
click at [1431, 234] on button "chevron-right" at bounding box center [1425, 226] width 32 height 32
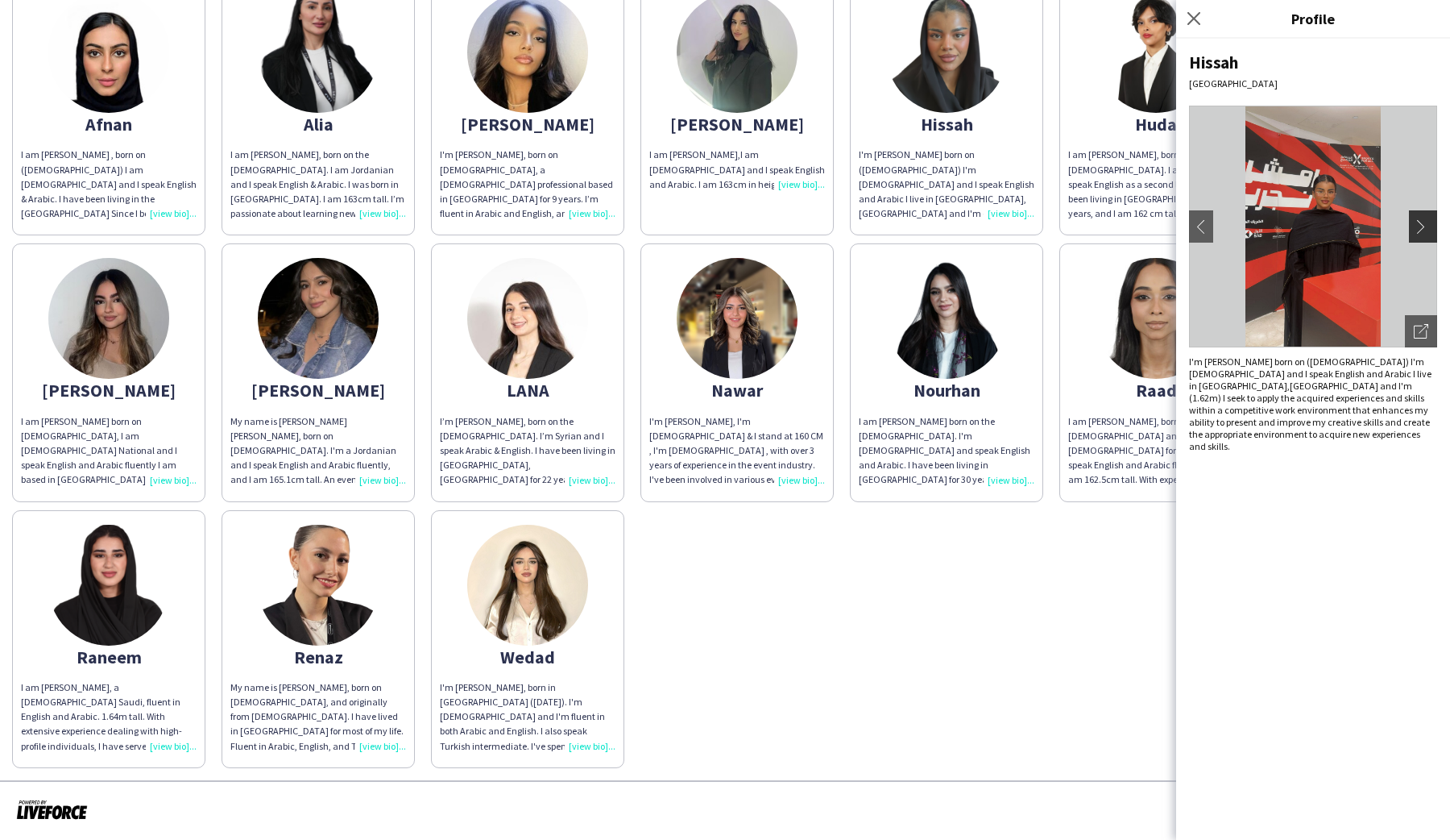
click at [1431, 234] on button "chevron-right" at bounding box center [1425, 226] width 32 height 32
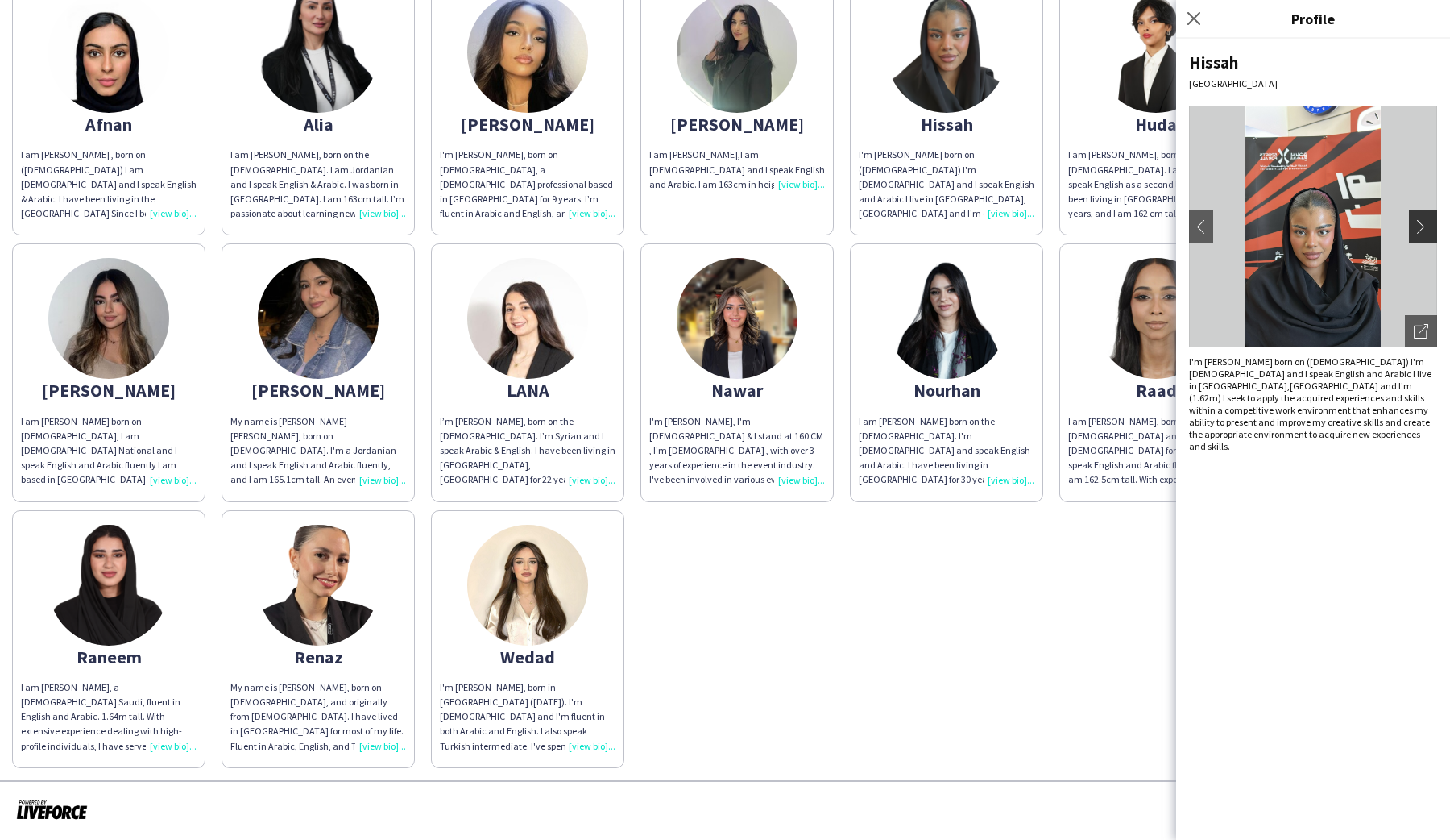
click at [1431, 234] on button "chevron-right" at bounding box center [1425, 226] width 32 height 32
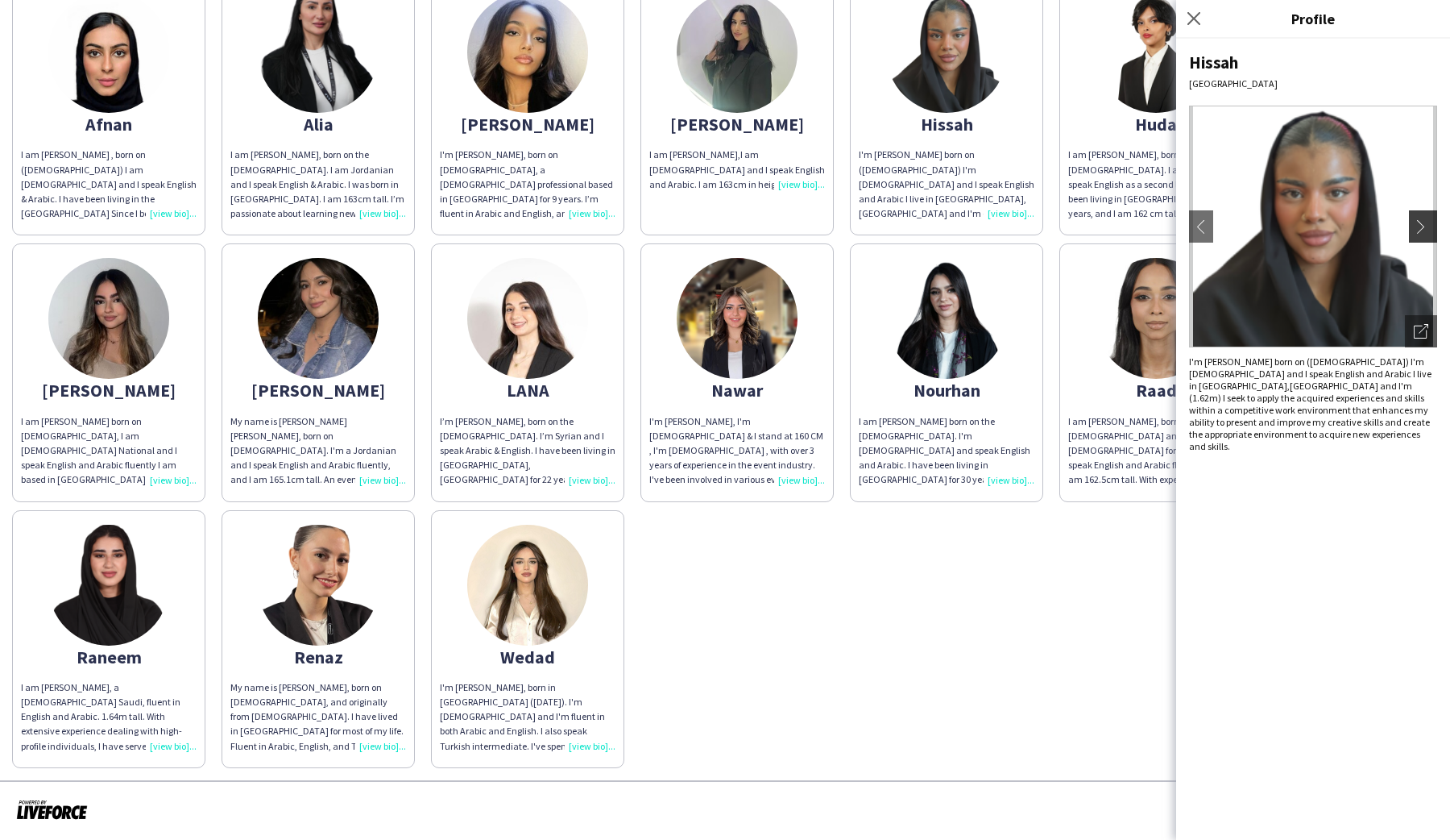
click at [1431, 234] on button "chevron-right" at bounding box center [1425, 226] width 32 height 32
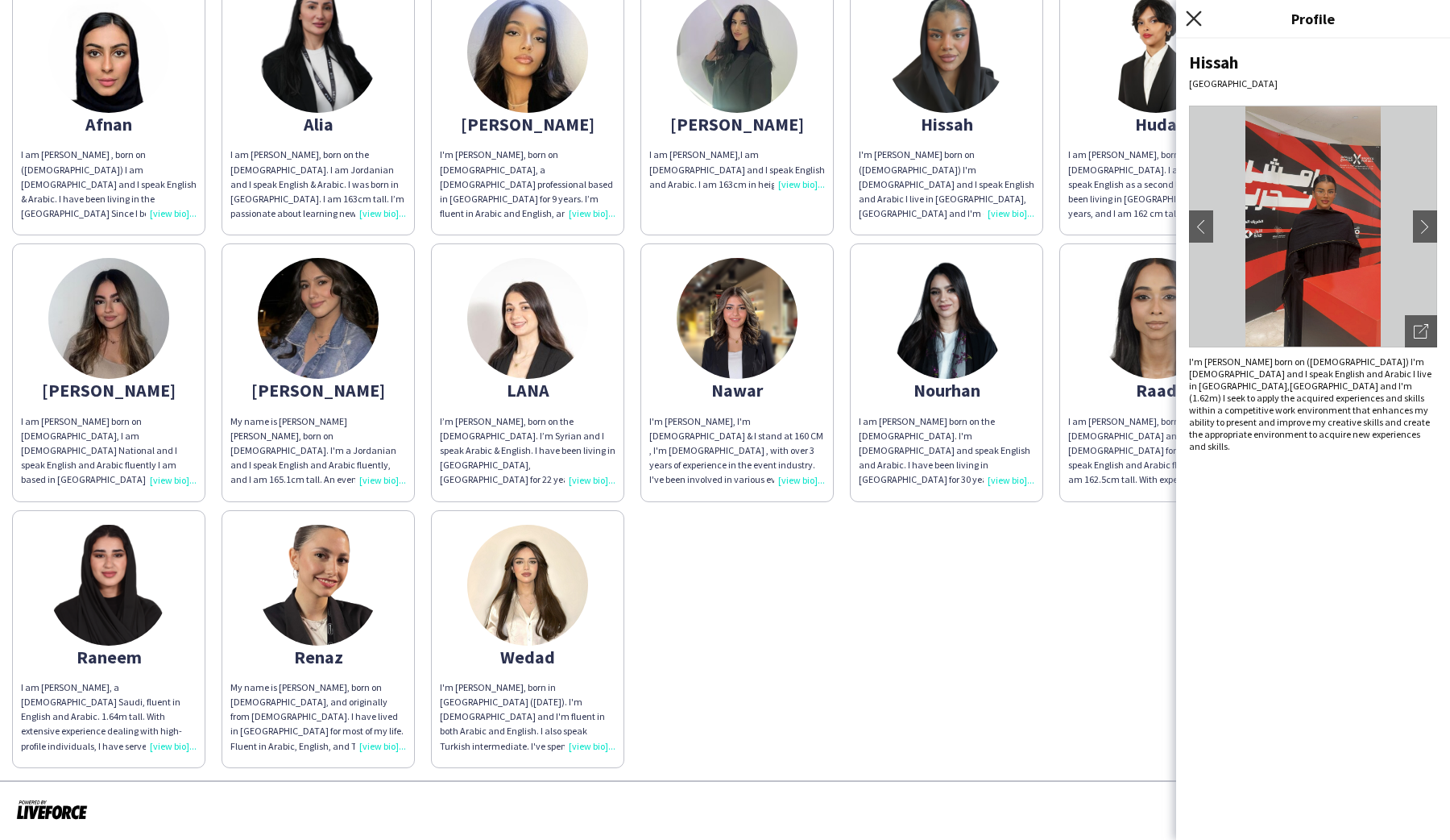
click at [1197, 21] on icon at bounding box center [1194, 18] width 15 height 15
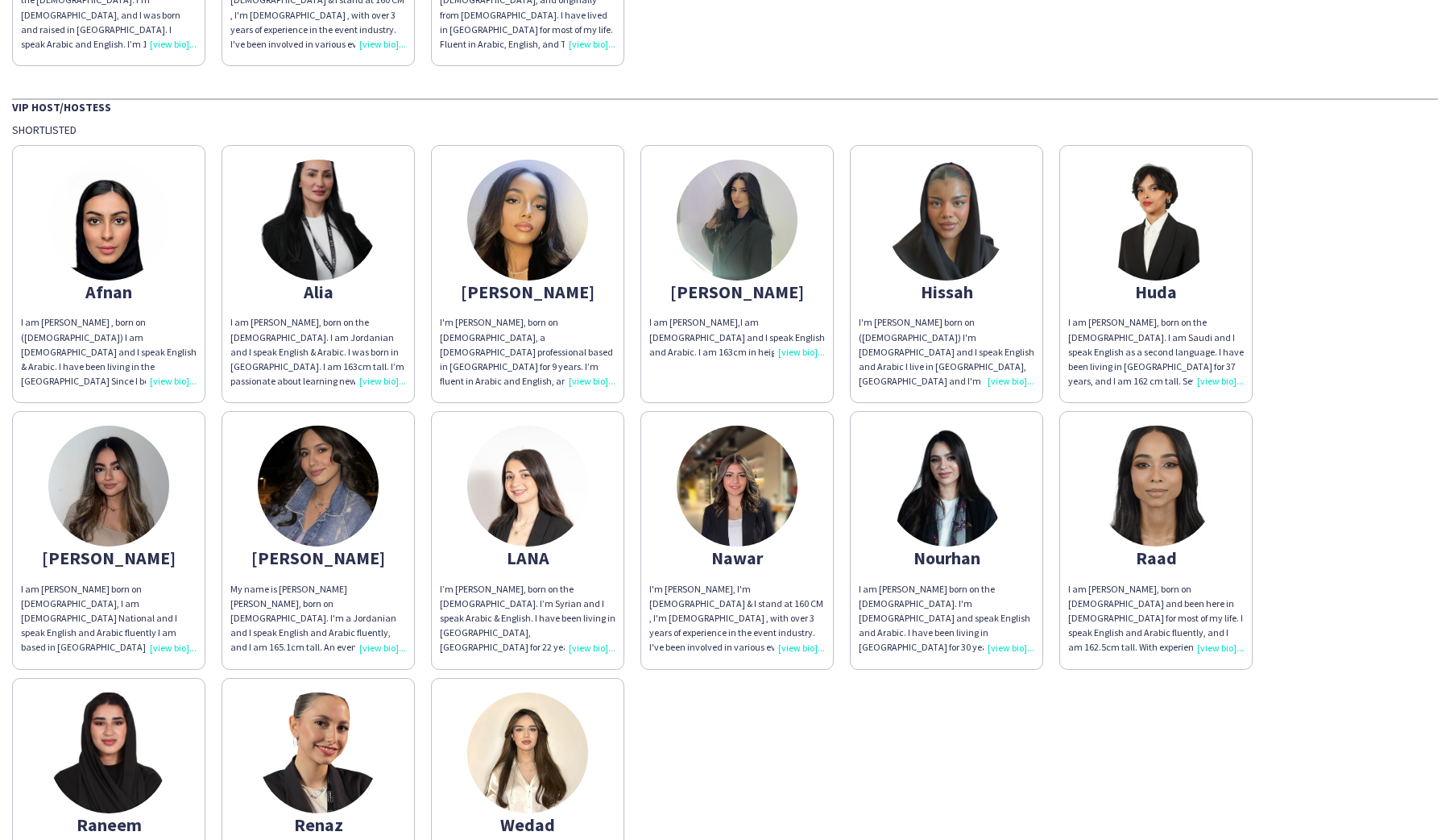
scroll to position [318, 0]
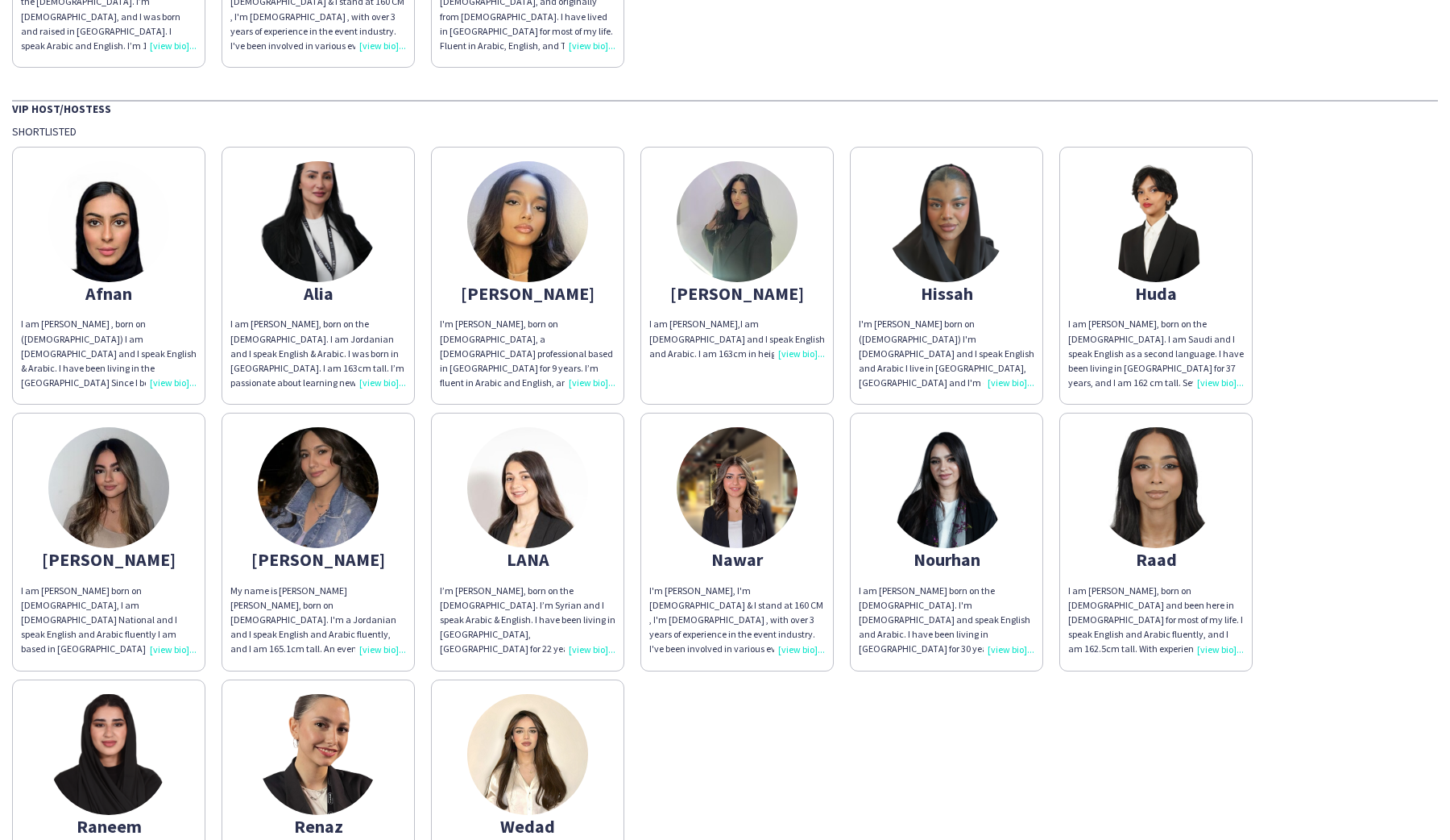
click at [711, 190] on img at bounding box center [737, 221] width 120 height 120
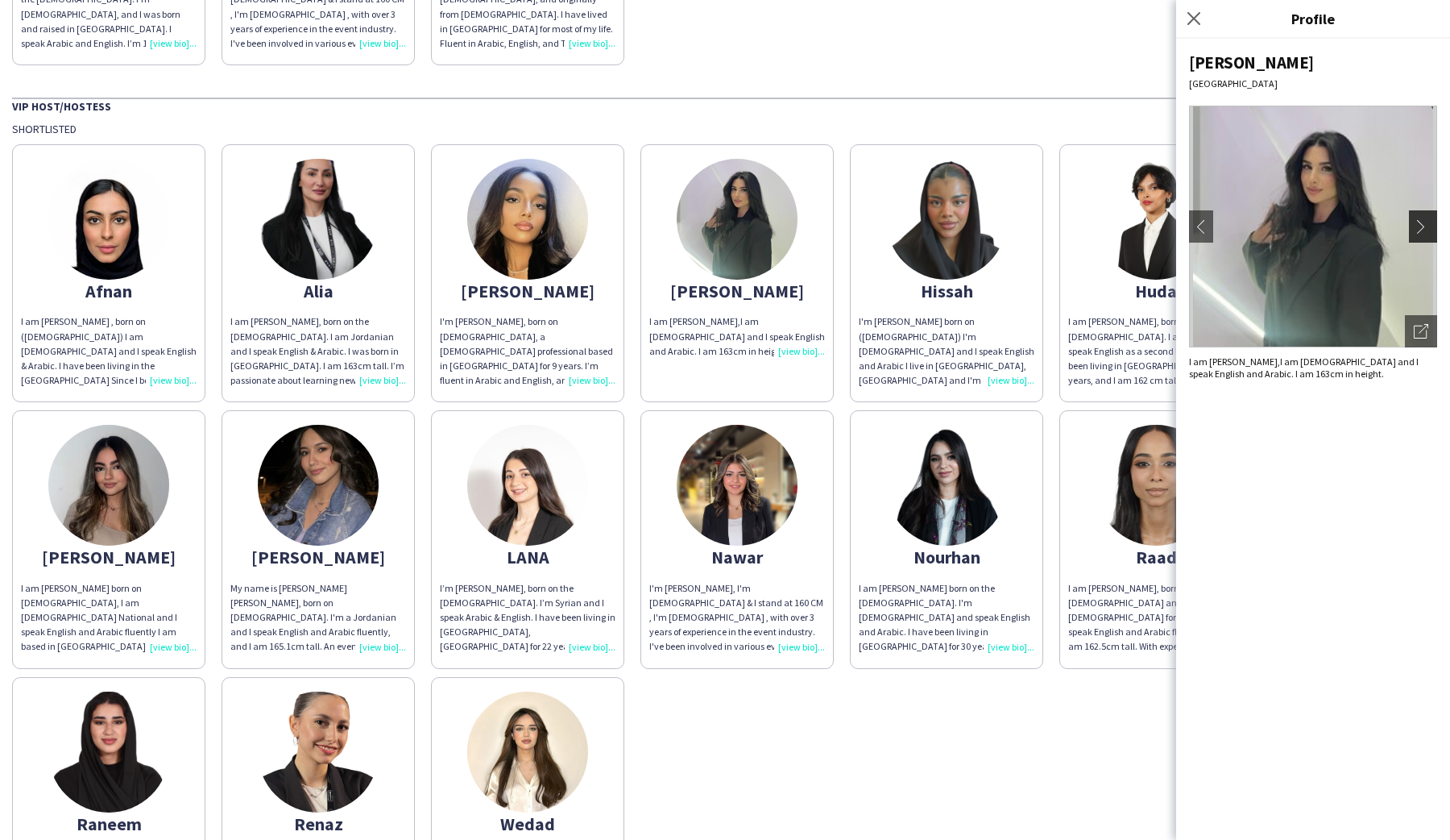
click at [1421, 224] on app-icon "chevron-right" at bounding box center [1425, 226] width 22 height 15
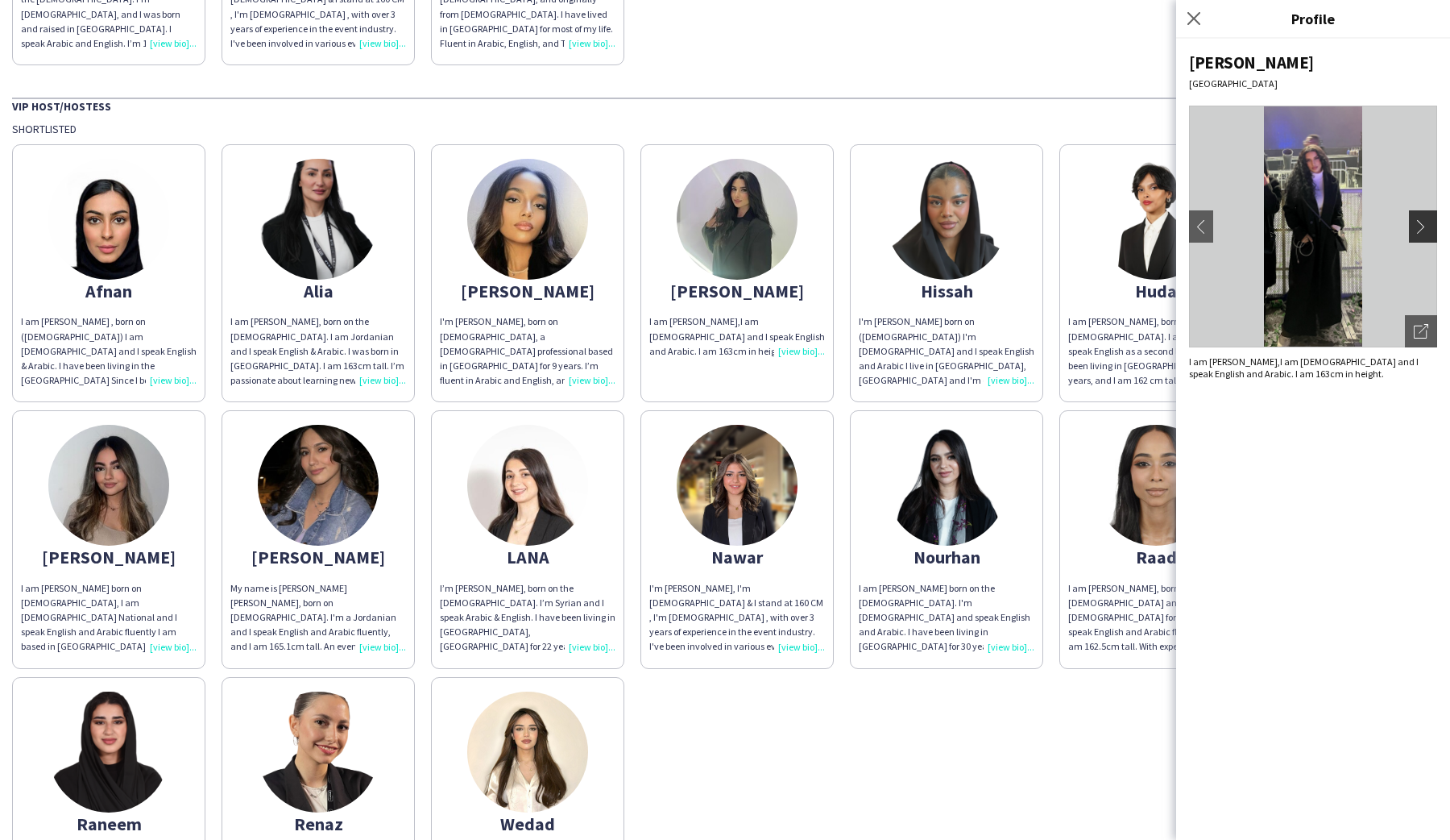
click at [1421, 224] on app-icon "chevron-right" at bounding box center [1425, 226] width 22 height 15
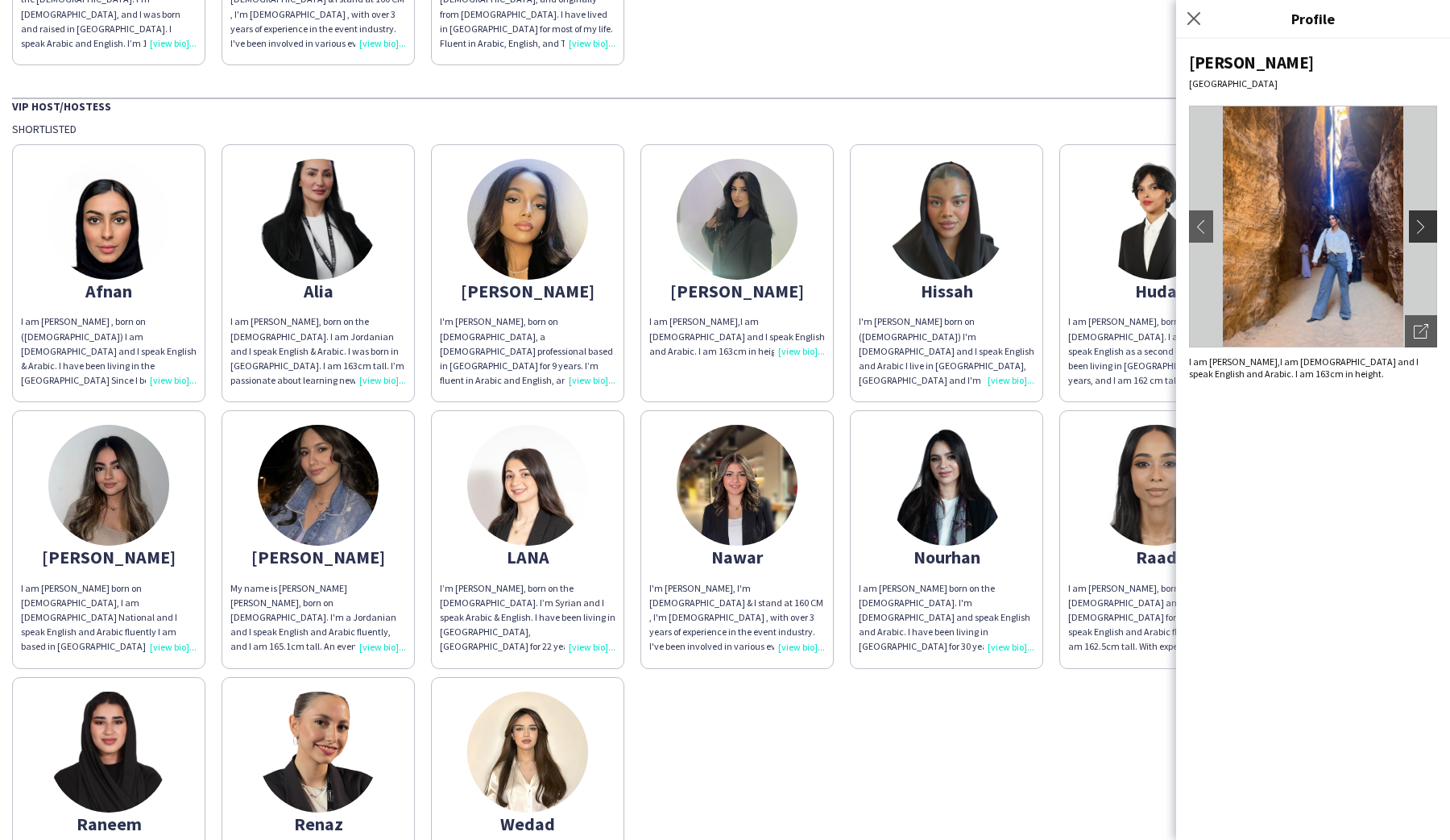
click at [1421, 224] on app-icon "chevron-right" at bounding box center [1425, 226] width 22 height 15
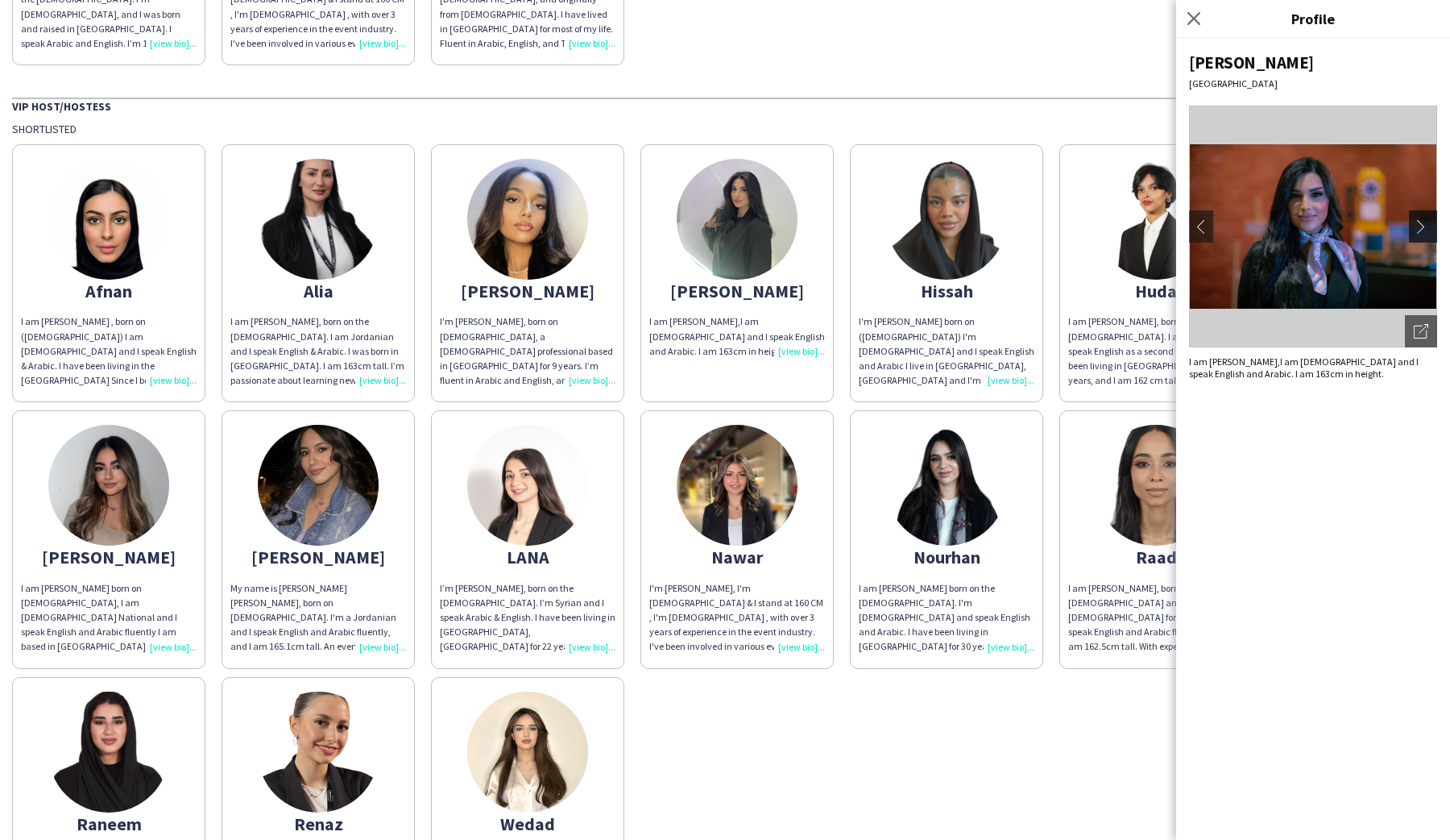
click at [1421, 224] on app-icon "chevron-right" at bounding box center [1425, 226] width 22 height 15
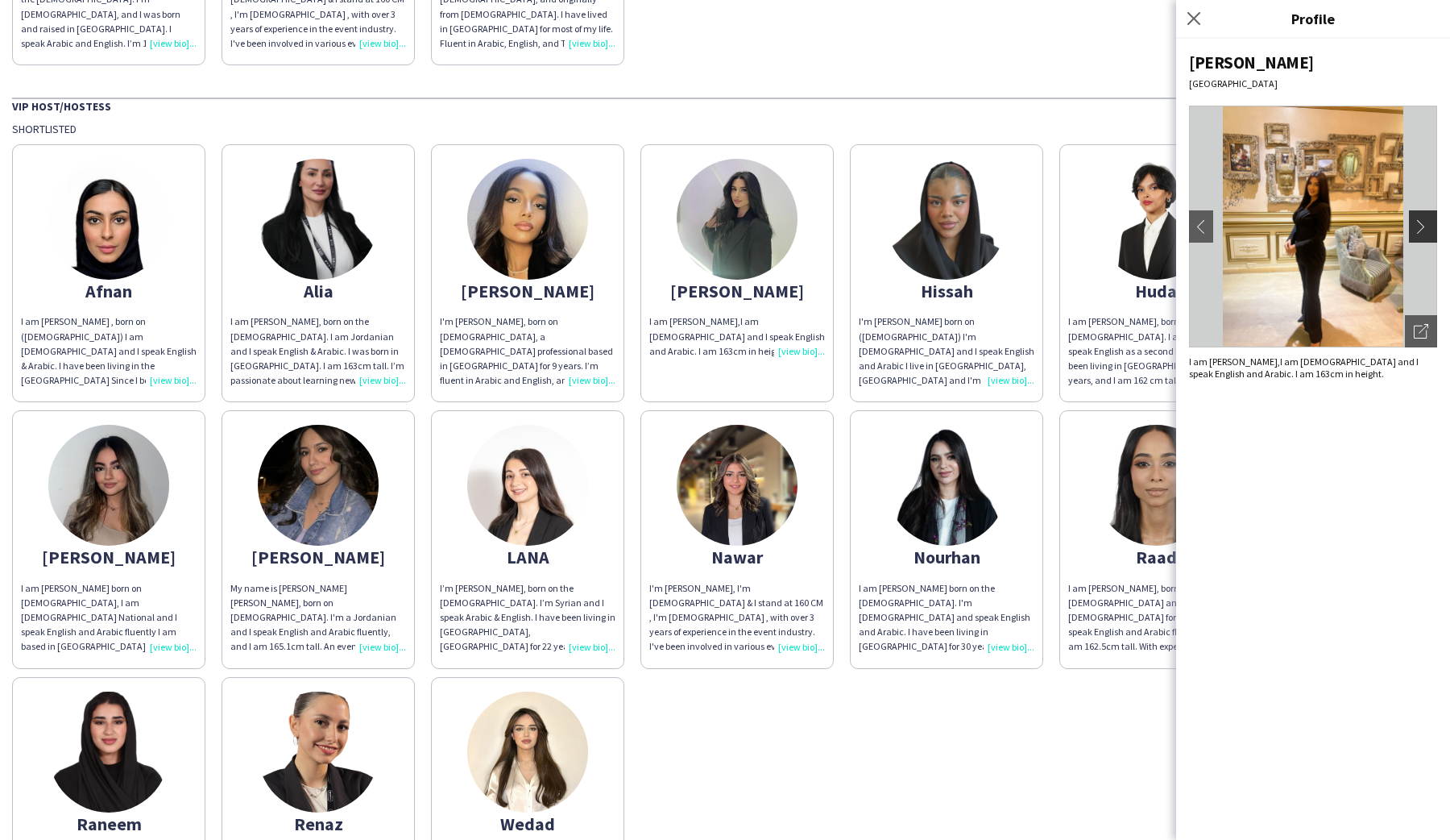
click at [1421, 224] on app-icon "chevron-right" at bounding box center [1425, 226] width 22 height 15
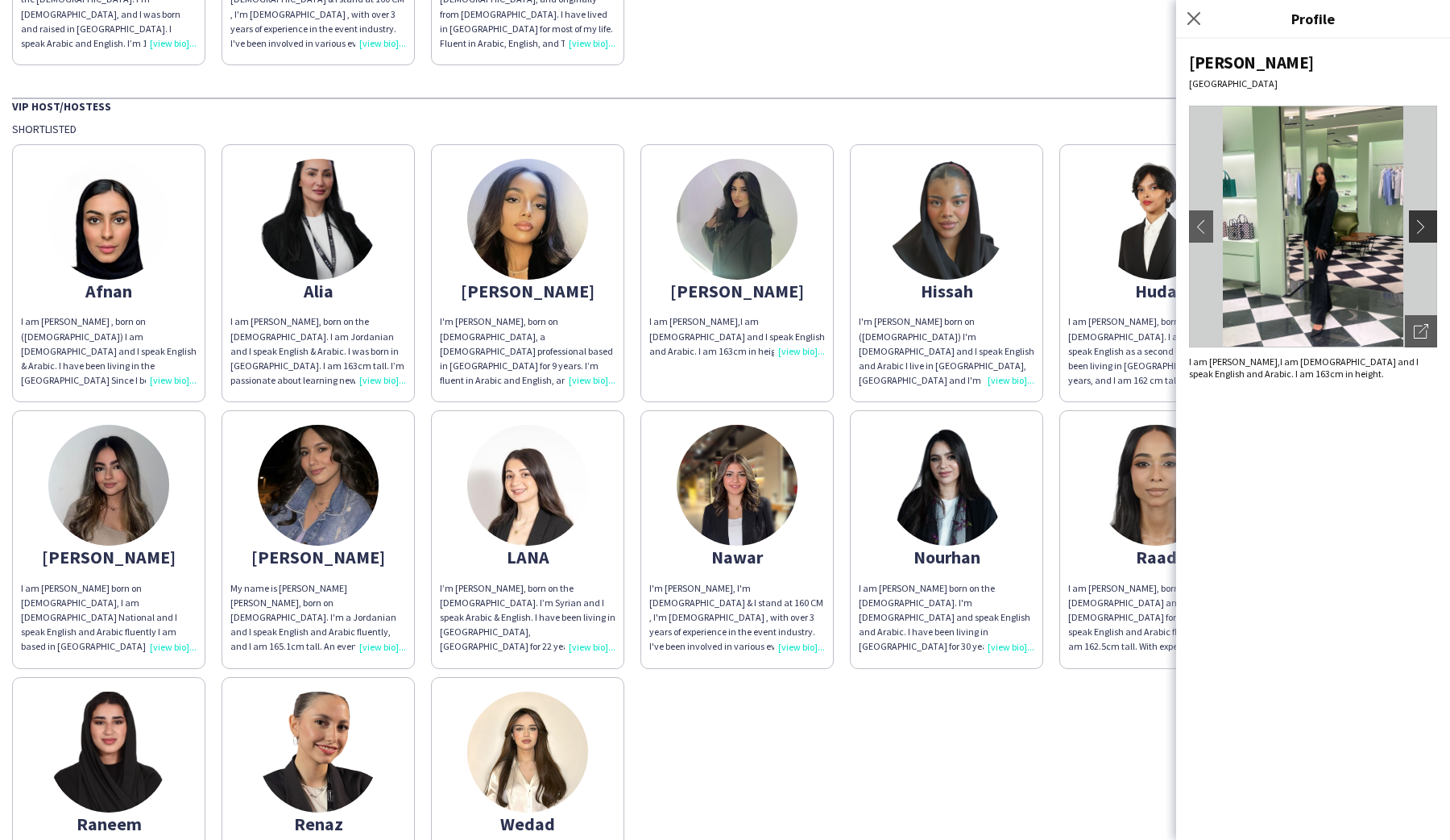
click at [1428, 214] on button "chevron-right" at bounding box center [1425, 226] width 32 height 32
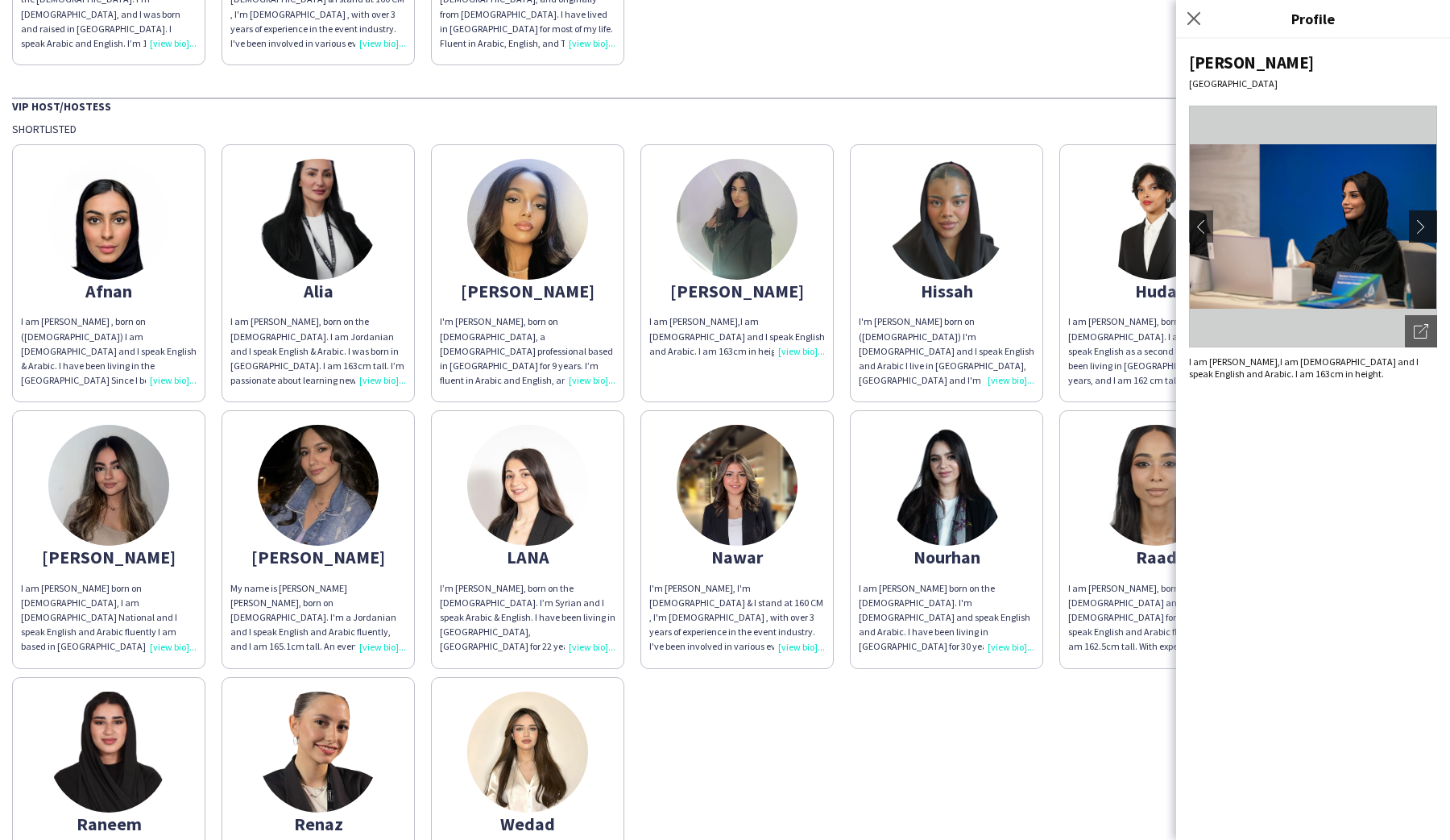
click at [1428, 214] on button "chevron-right" at bounding box center [1425, 226] width 32 height 32
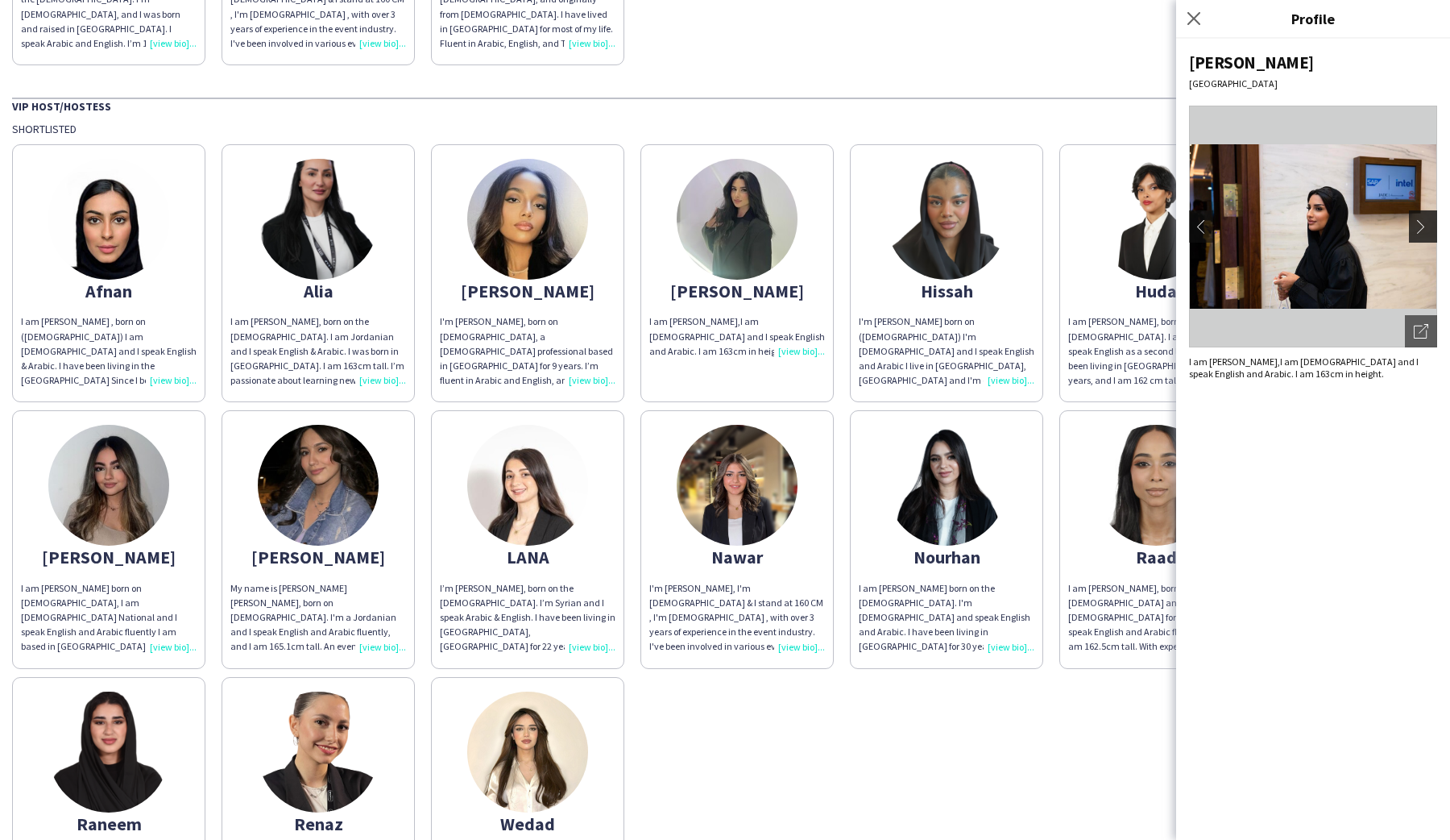
click at [1428, 214] on button "chevron-right" at bounding box center [1425, 226] width 32 height 32
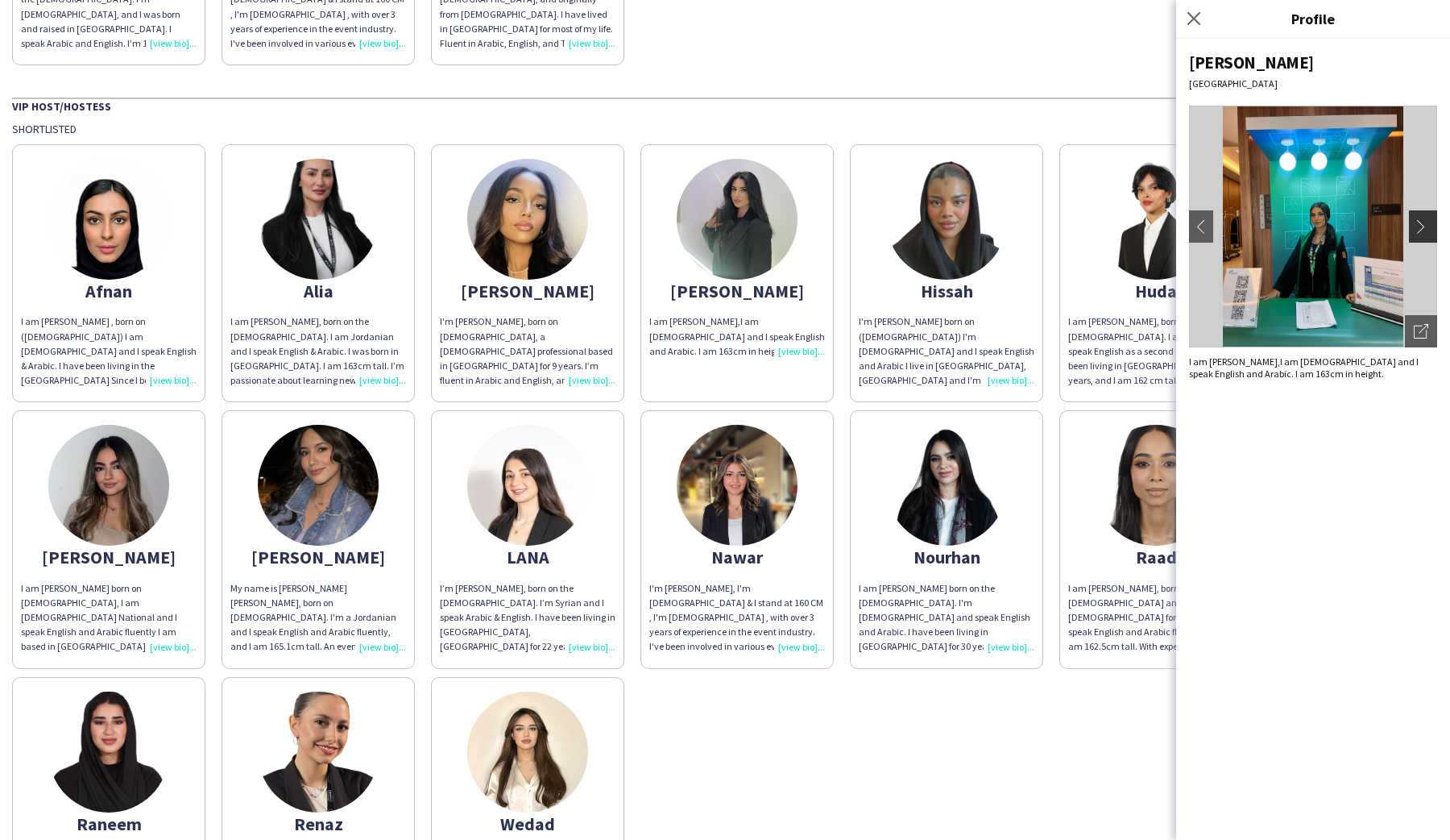
click at [1428, 214] on button "chevron-right" at bounding box center [1425, 226] width 32 height 32
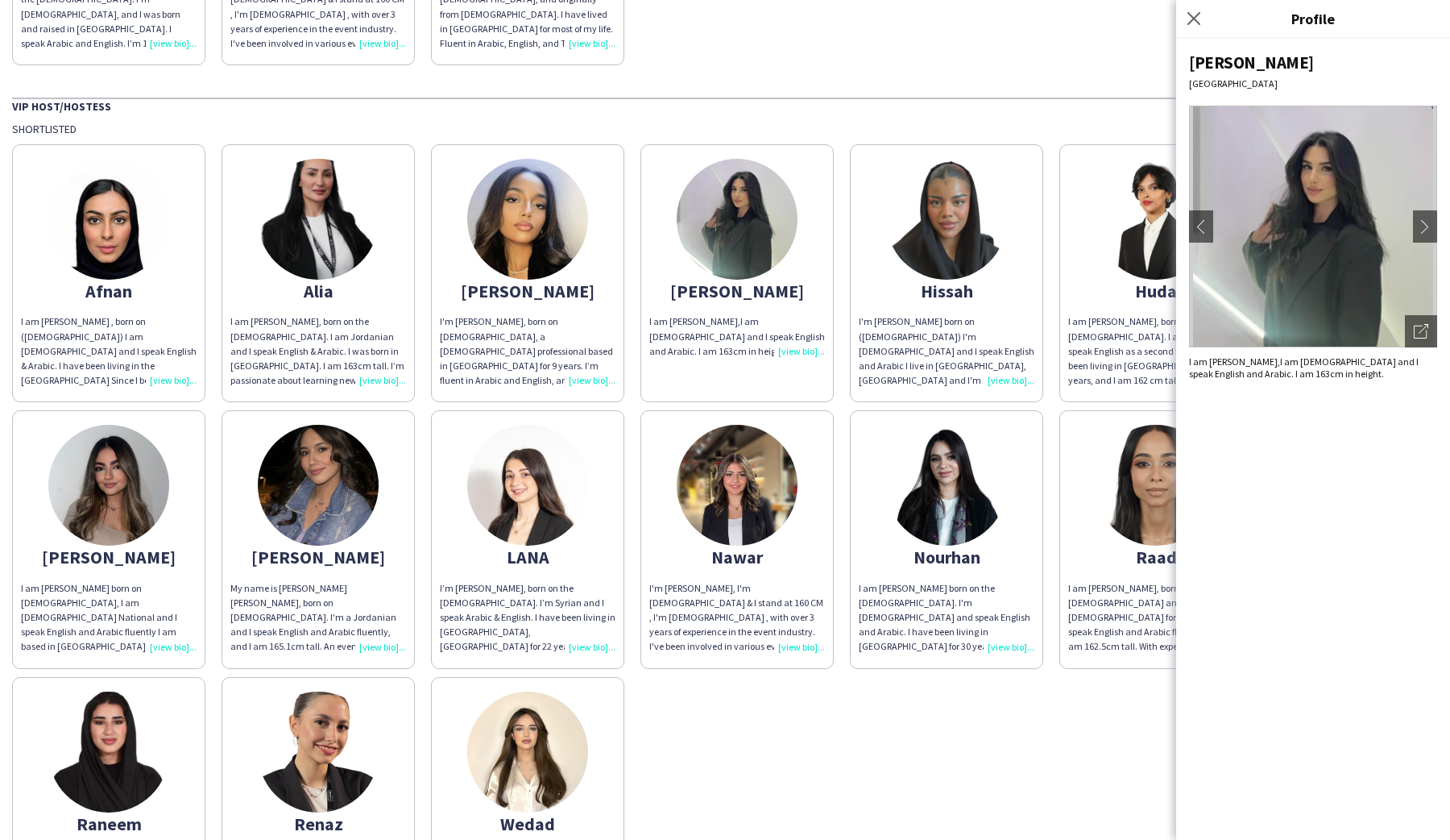
drag, startPoint x: 1198, startPoint y: 15, endPoint x: 898, endPoint y: 10, distance: 300.0
click at [1197, 15] on icon "Close pop-in" at bounding box center [1194, 18] width 13 height 13
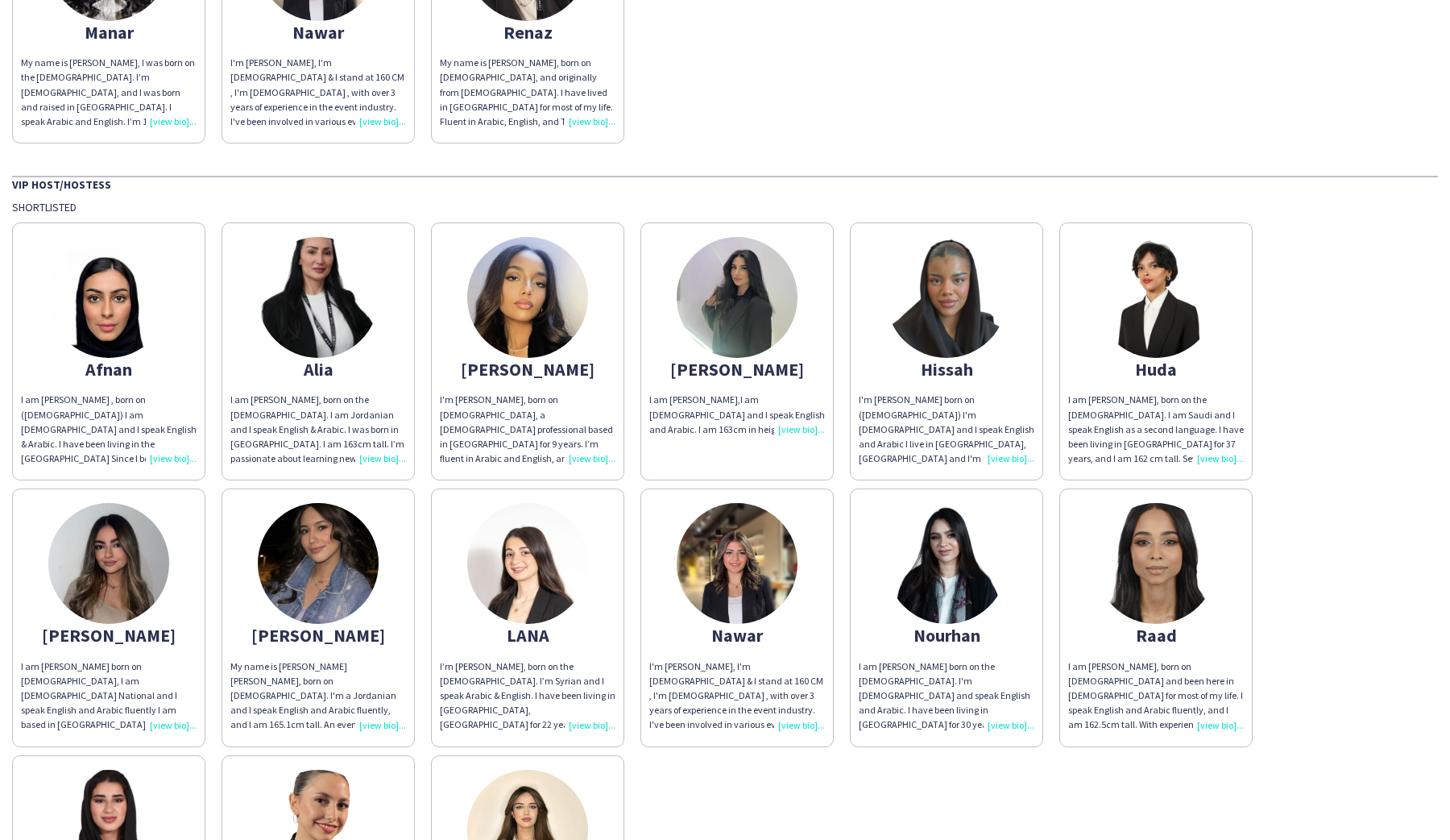
scroll to position [0, 0]
